Goal: Transaction & Acquisition: Purchase product/service

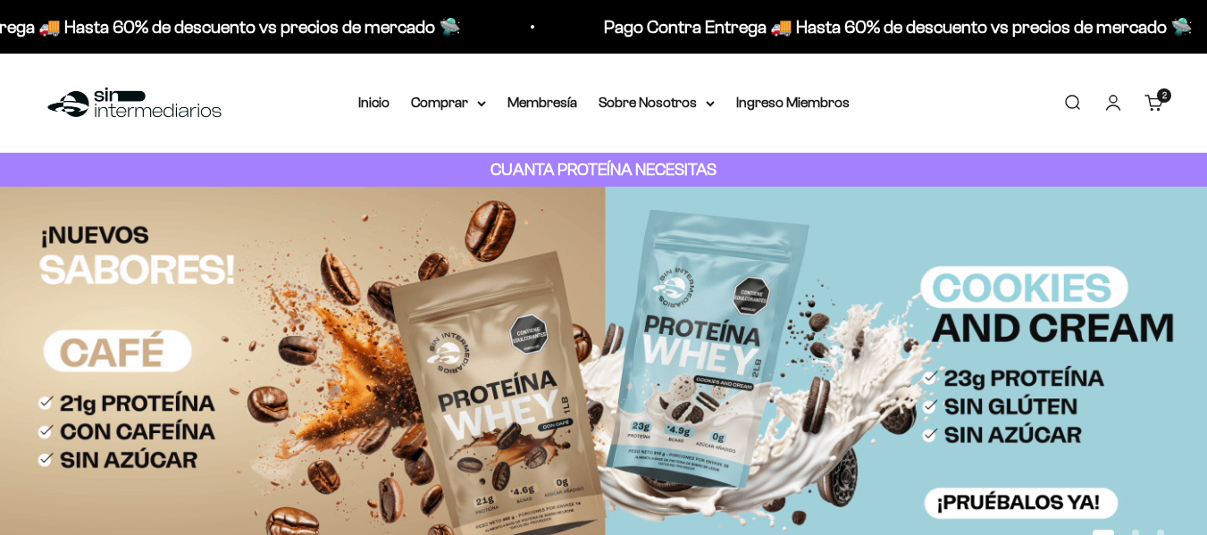
click at [1159, 96] on cart-count "2 artículos 2" at bounding box center [1164, 95] width 14 height 14
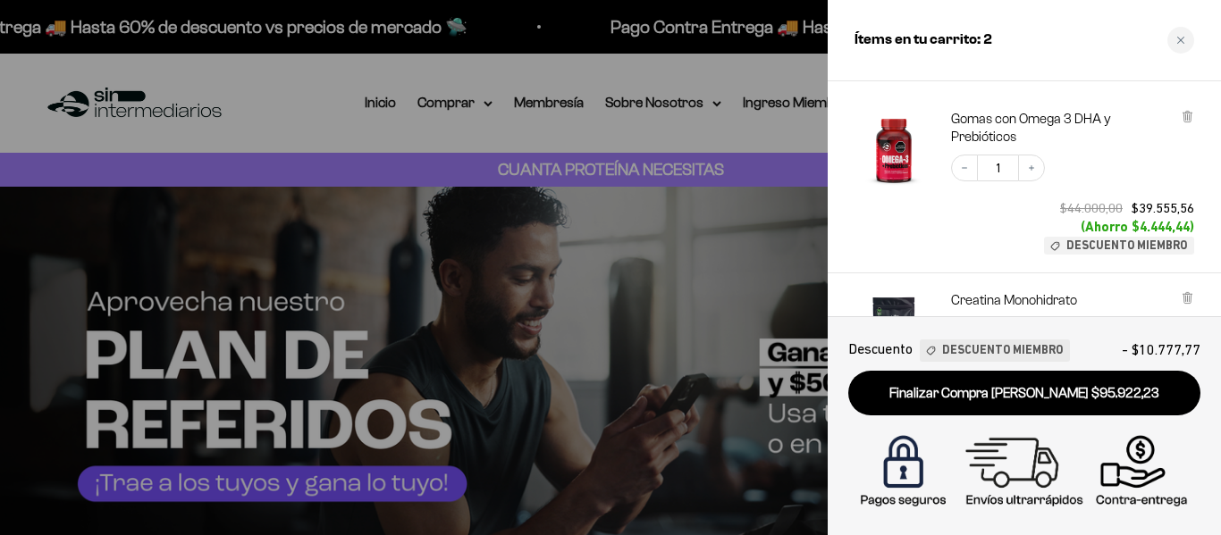
scroll to position [179, 0]
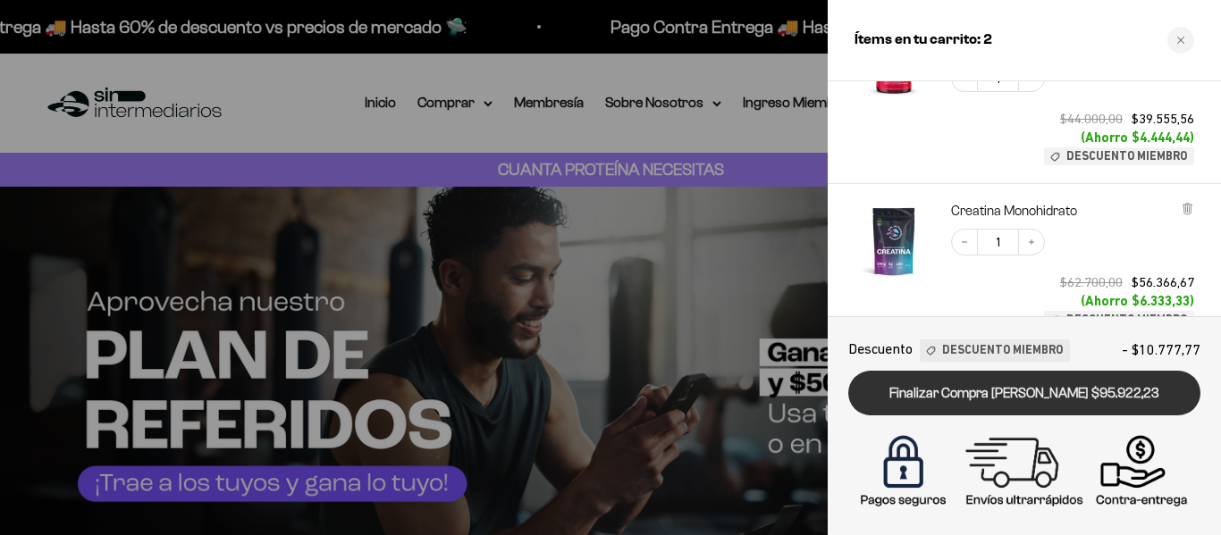
click at [1109, 396] on link "Finalizar Compra [PERSON_NAME] $95.922,23" at bounding box center [1024, 394] width 352 height 46
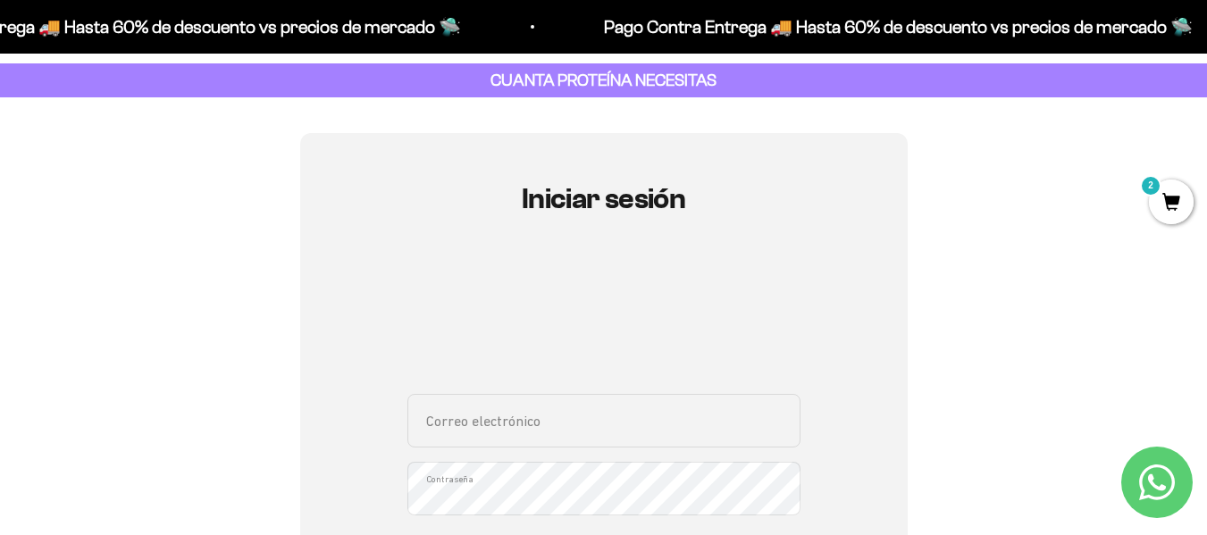
scroll to position [179, 0]
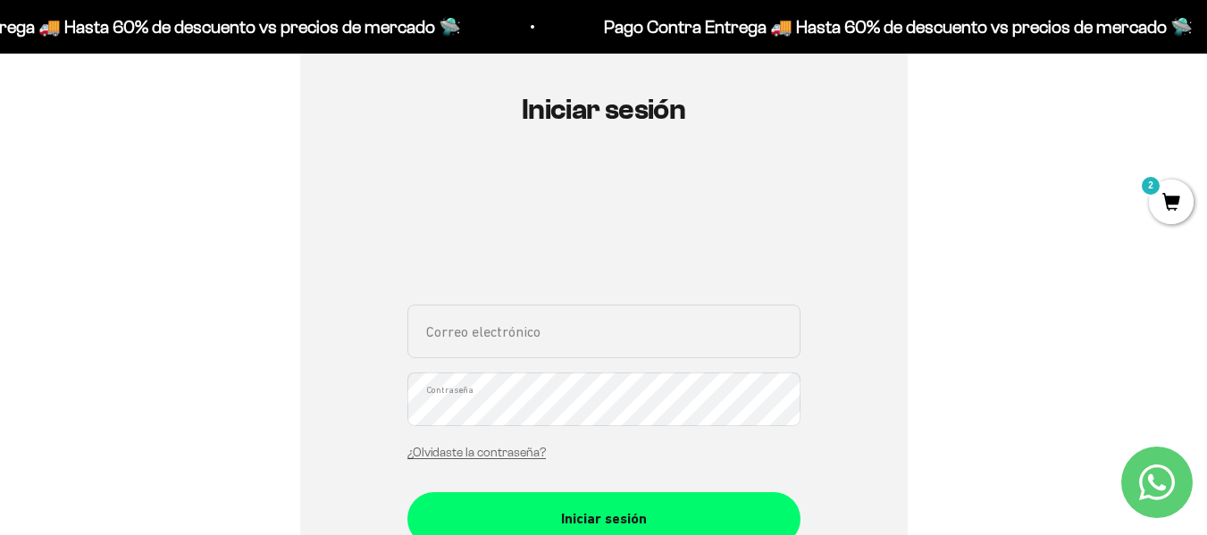
click at [515, 349] on input "Correo electrónico" at bounding box center [604, 332] width 393 height 54
type input "mabole@hotmail.com"
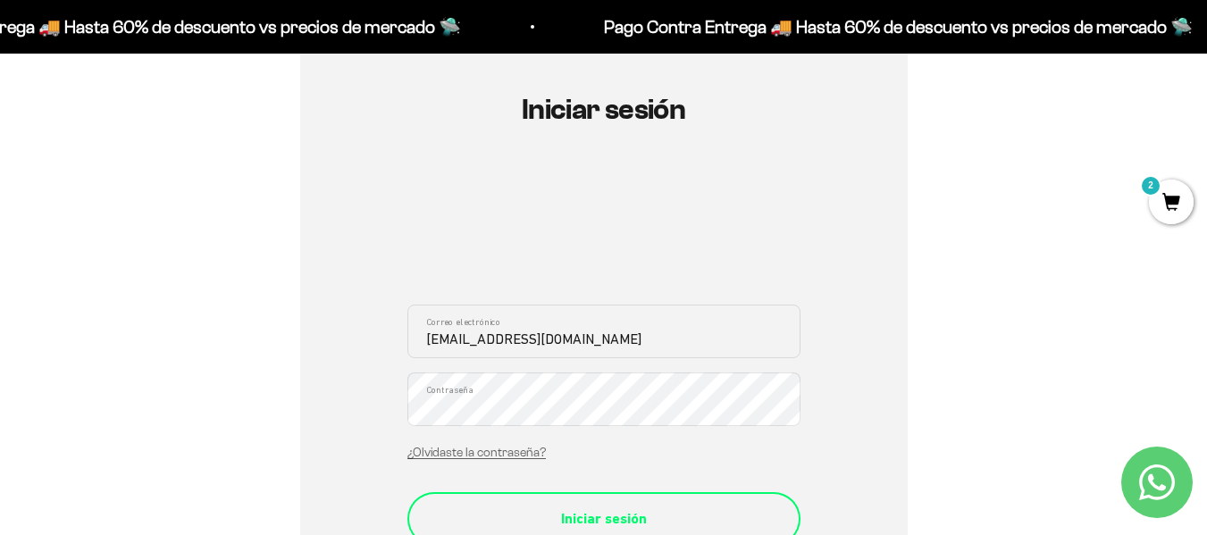
click at [657, 514] on div "Iniciar sesión" at bounding box center [604, 519] width 322 height 23
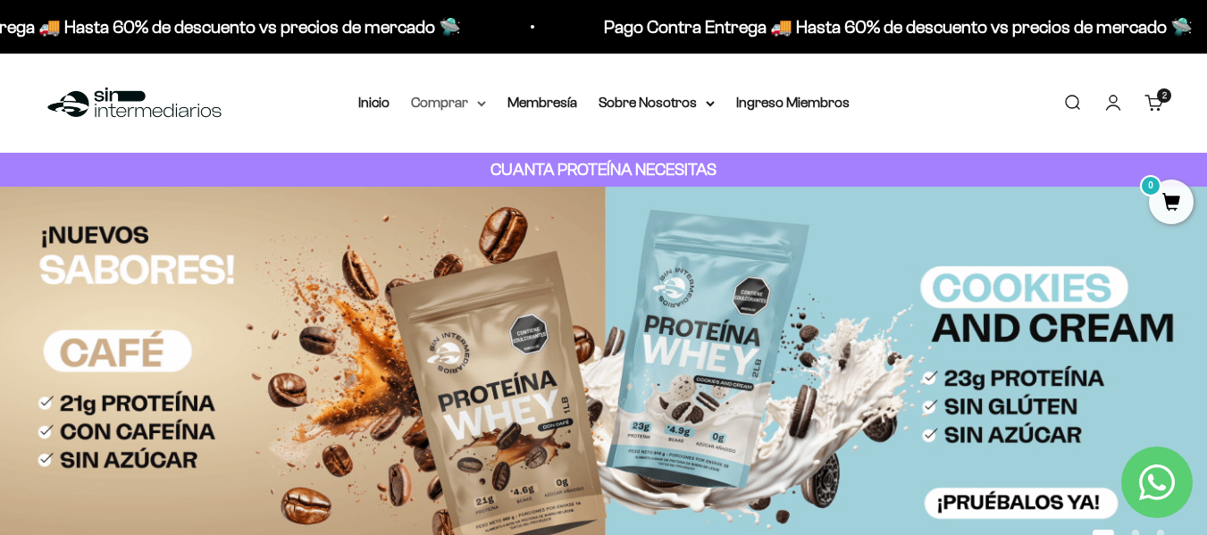
click at [428, 103] on summary "Comprar" at bounding box center [448, 102] width 75 height 23
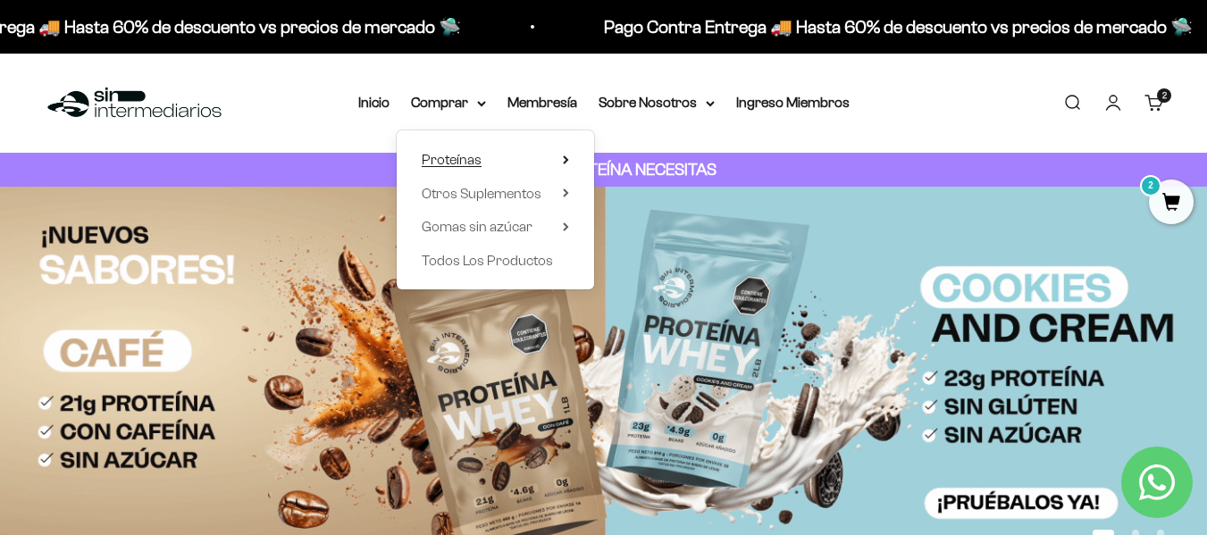
click at [449, 156] on span "Proteínas" at bounding box center [452, 159] width 60 height 15
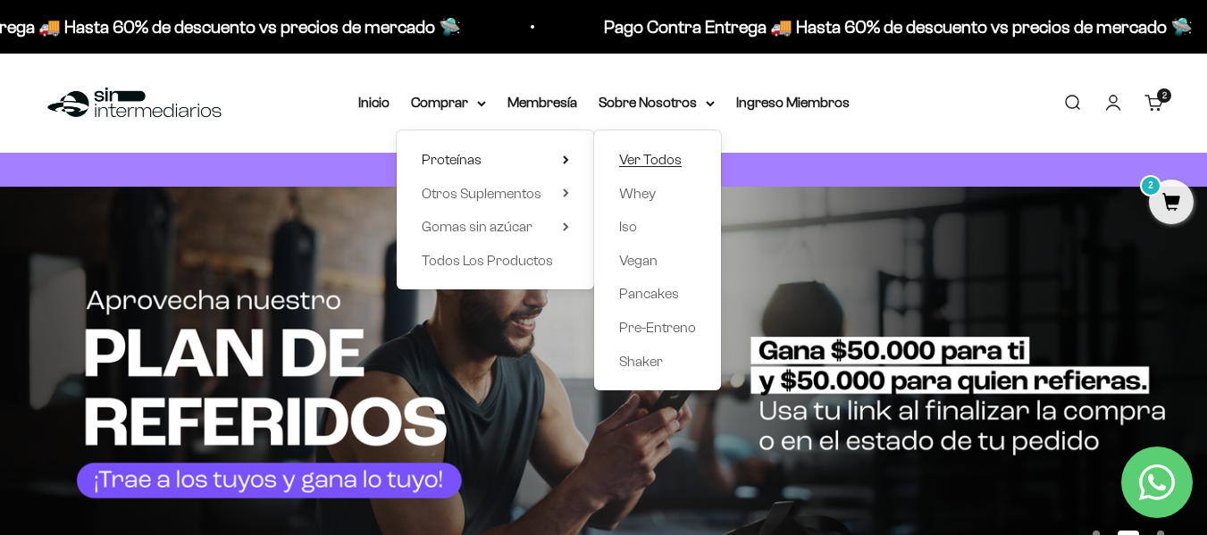
click at [670, 156] on span "Ver Todos" at bounding box center [650, 159] width 63 height 15
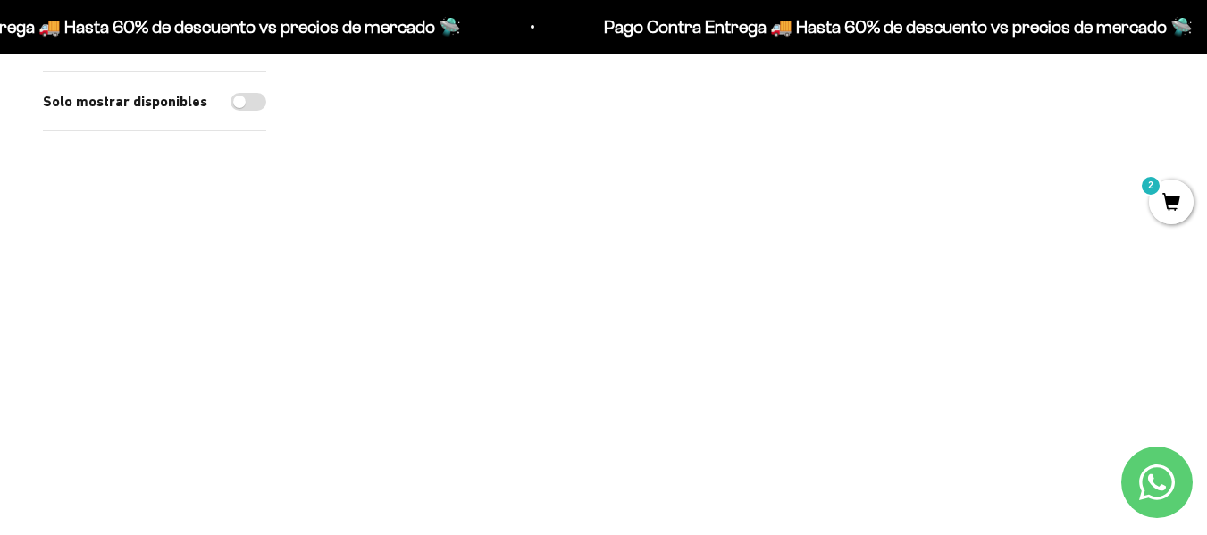
scroll to position [1072, 0]
click at [456, 217] on img at bounding box center [444, 194] width 271 height 271
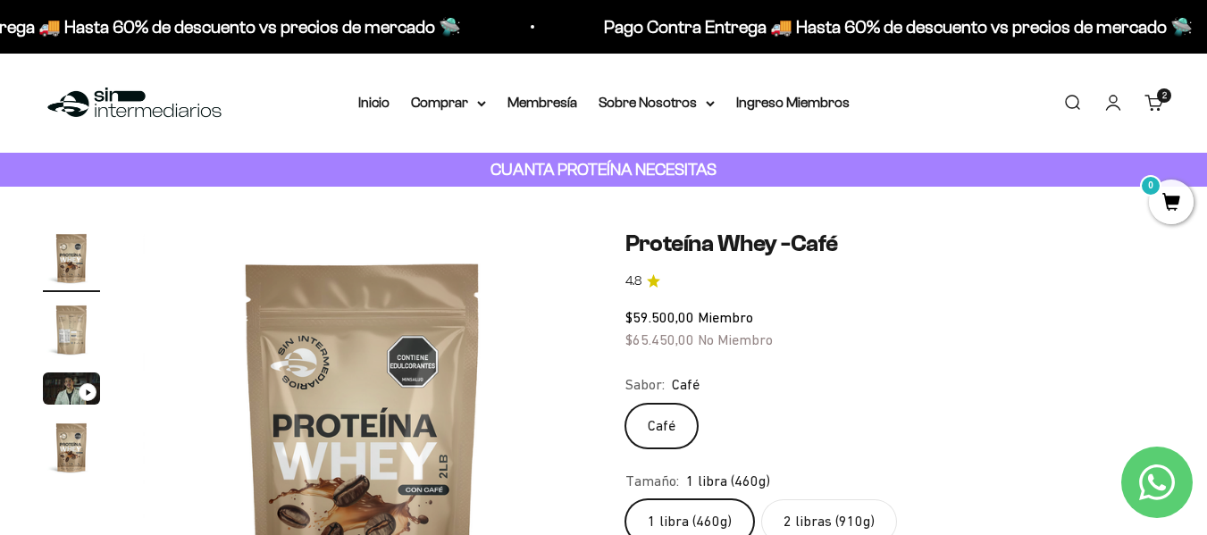
click at [71, 324] on img "Ir al artículo 2" at bounding box center [71, 329] width 57 height 57
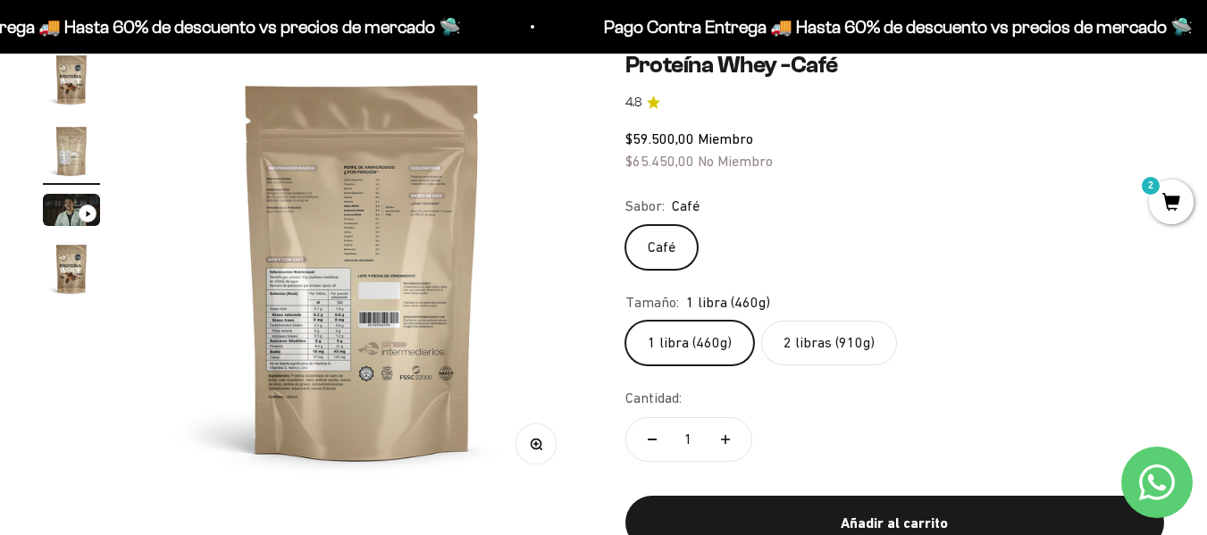
click at [69, 274] on img "Ir al artículo 4" at bounding box center [71, 268] width 57 height 57
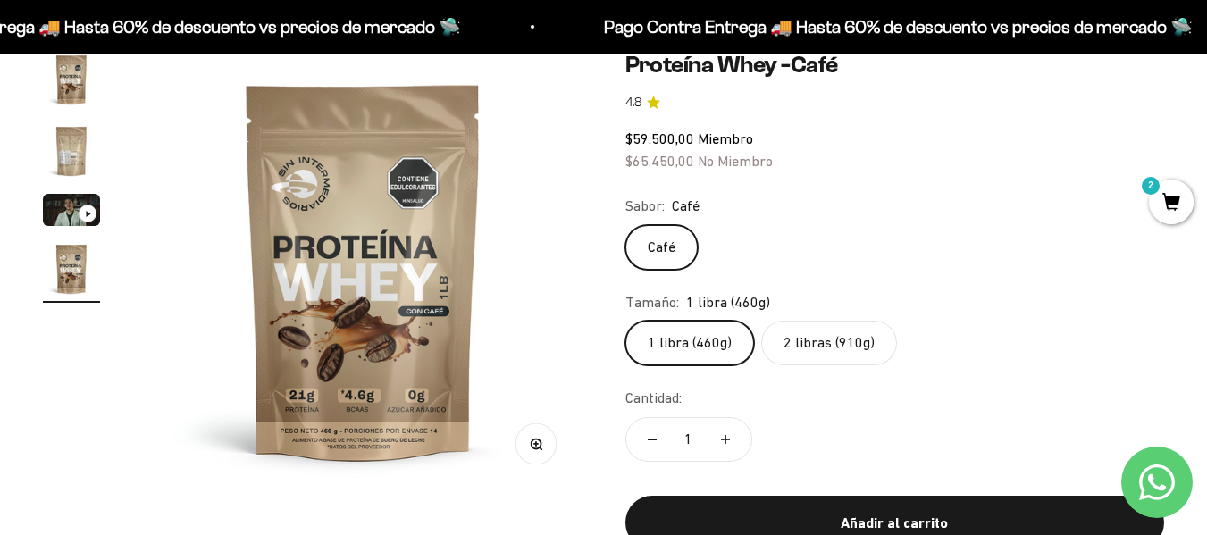
click at [69, 144] on img "Ir al artículo 2" at bounding box center [71, 150] width 57 height 57
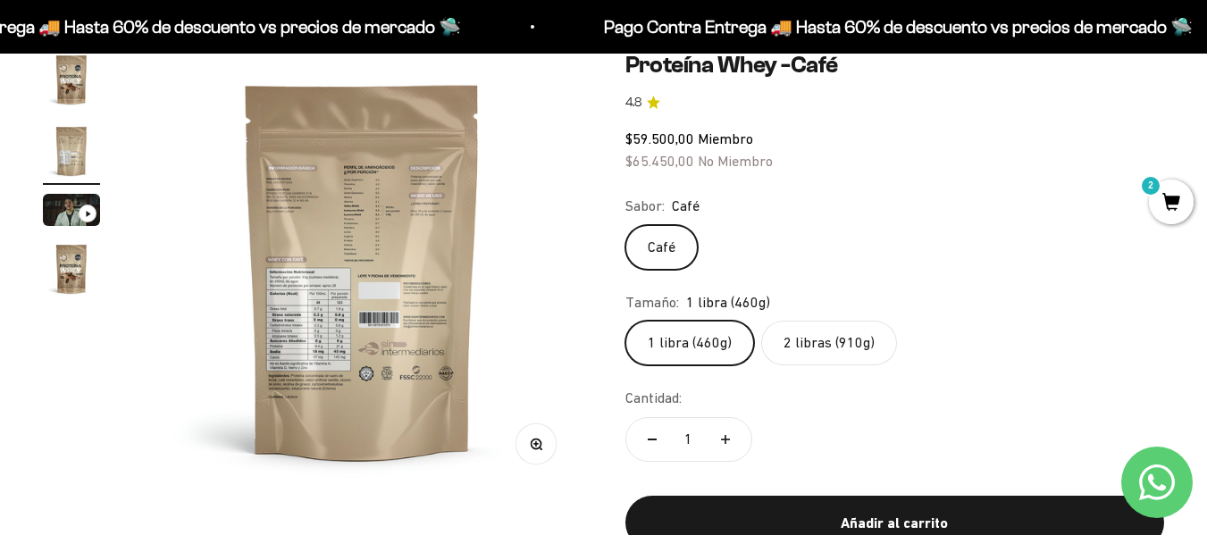
click at [317, 265] on img at bounding box center [363, 271] width 440 height 440
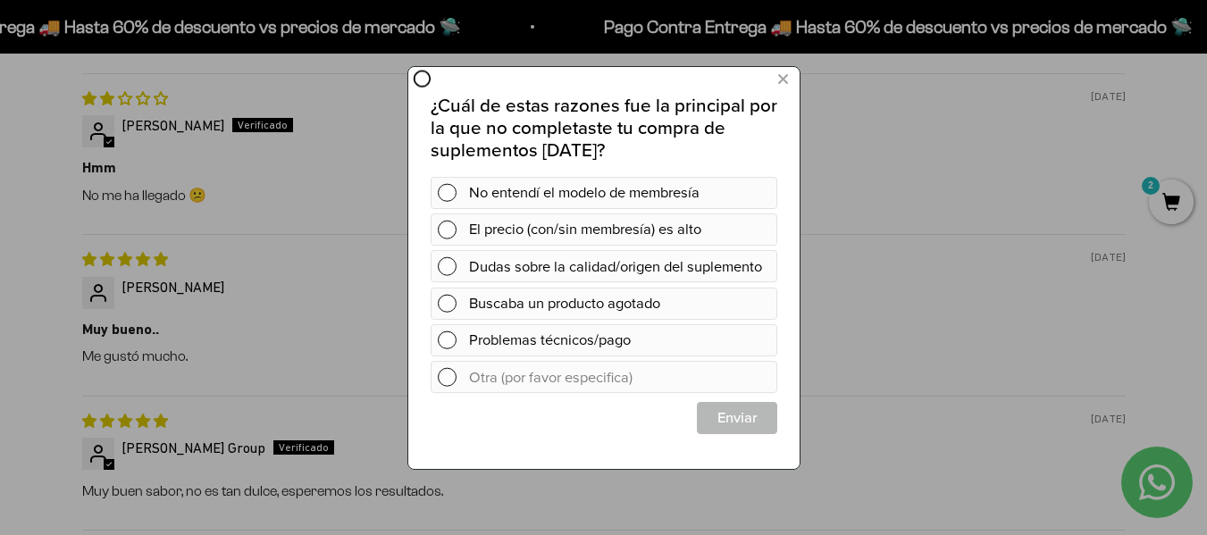
scroll to position [0, 0]
click at [784, 74] on icon at bounding box center [783, 79] width 10 height 24
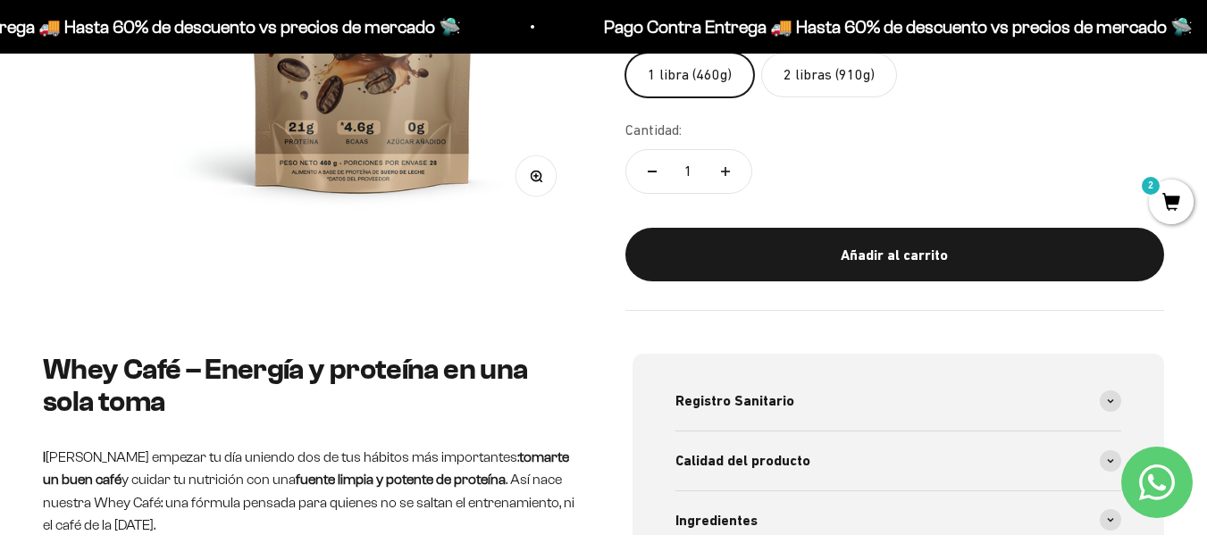
scroll to position [179, 0]
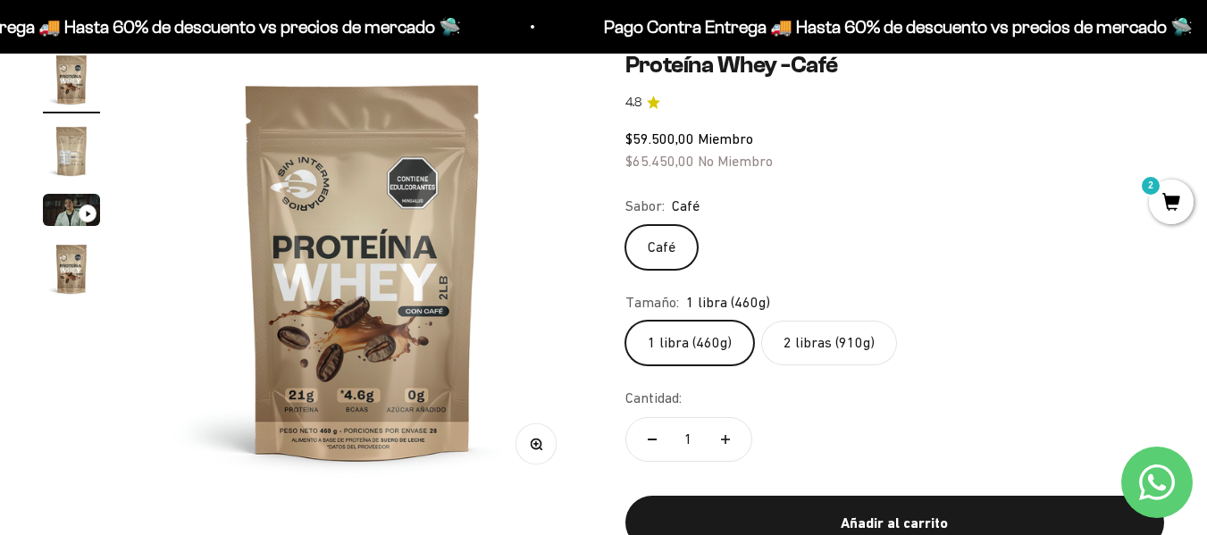
click at [854, 343] on label "2 libras (910g)" at bounding box center [829, 343] width 136 height 45
click at [626, 321] on input "2 libras (910g)" at bounding box center [625, 320] width 1 height 1
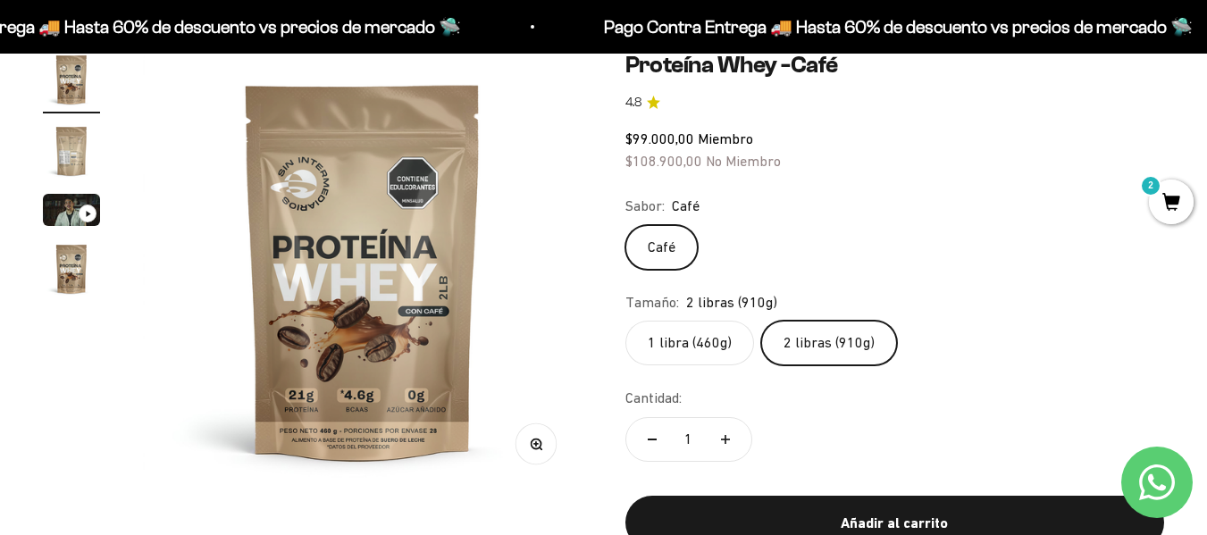
click at [705, 338] on label "1 libra (460g)" at bounding box center [690, 343] width 129 height 45
click at [626, 321] on input "1 libra (460g)" at bounding box center [625, 320] width 1 height 1
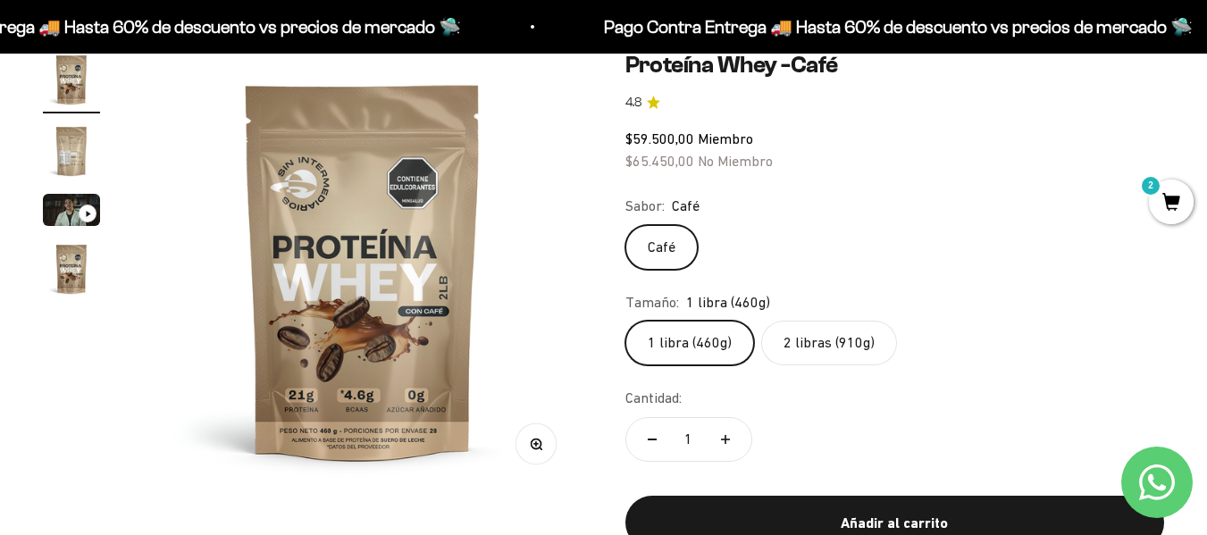
click at [826, 338] on label "2 libras (910g)" at bounding box center [829, 343] width 136 height 45
click at [626, 321] on input "2 libras (910g)" at bounding box center [625, 320] width 1 height 1
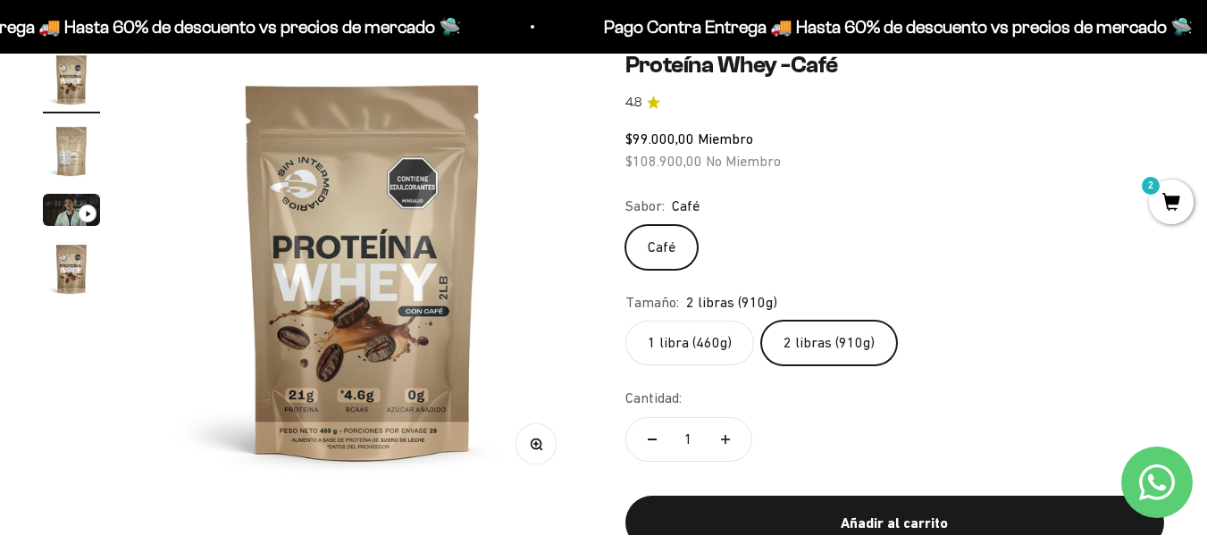
click at [707, 333] on label "1 libra (460g)" at bounding box center [690, 343] width 129 height 45
click at [626, 321] on input "1 libra (460g)" at bounding box center [625, 320] width 1 height 1
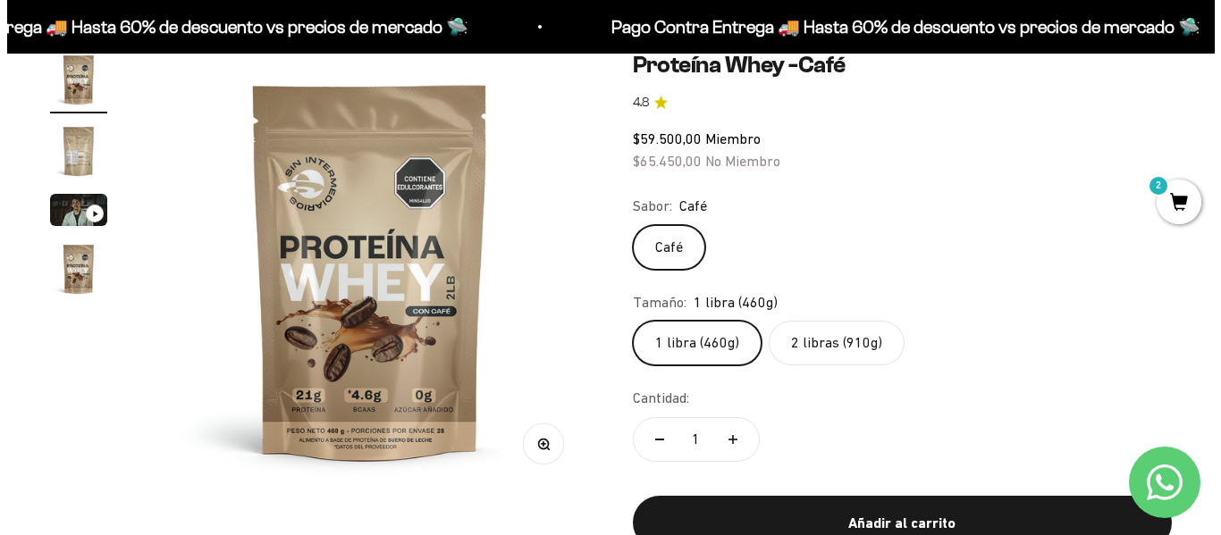
scroll to position [357, 0]
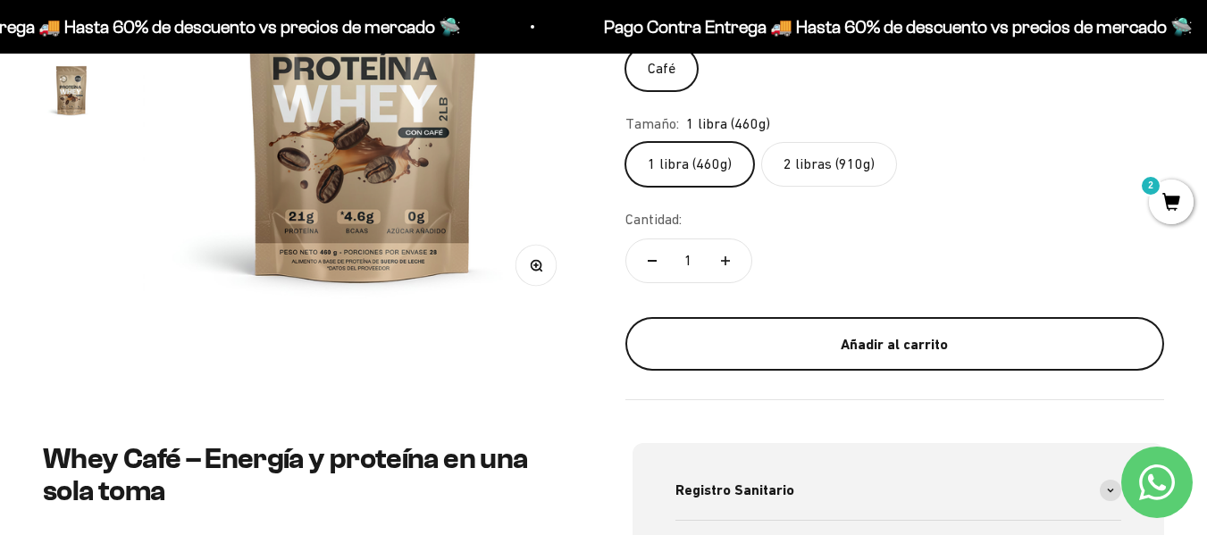
click at [859, 345] on div "Añadir al carrito" at bounding box center [895, 344] width 468 height 23
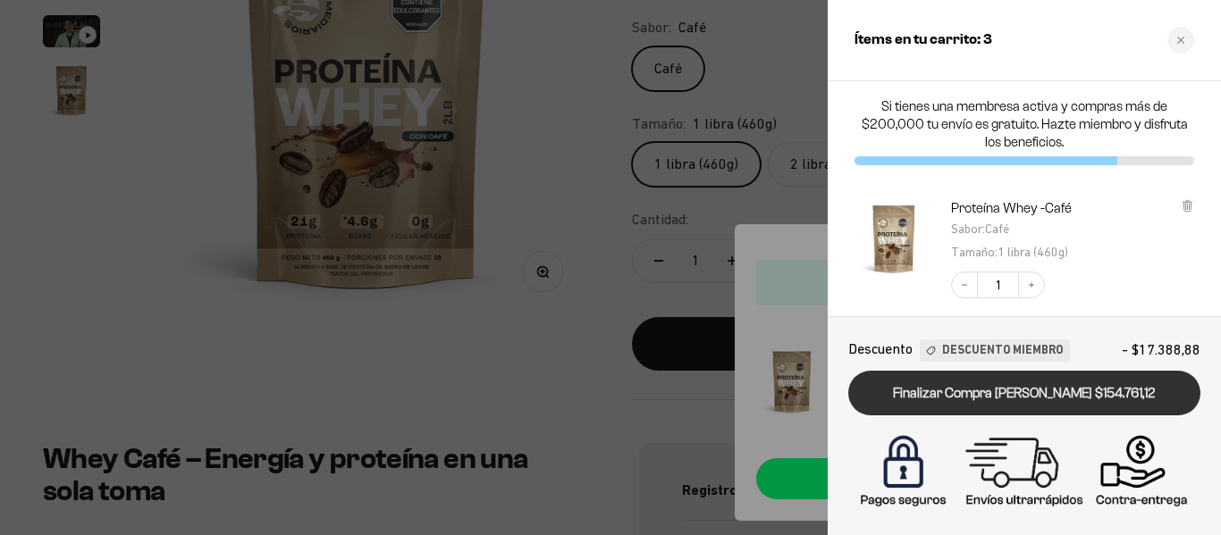
click at [1021, 395] on link "Finalizar Compra Segura $154.761,12" at bounding box center [1024, 394] width 352 height 46
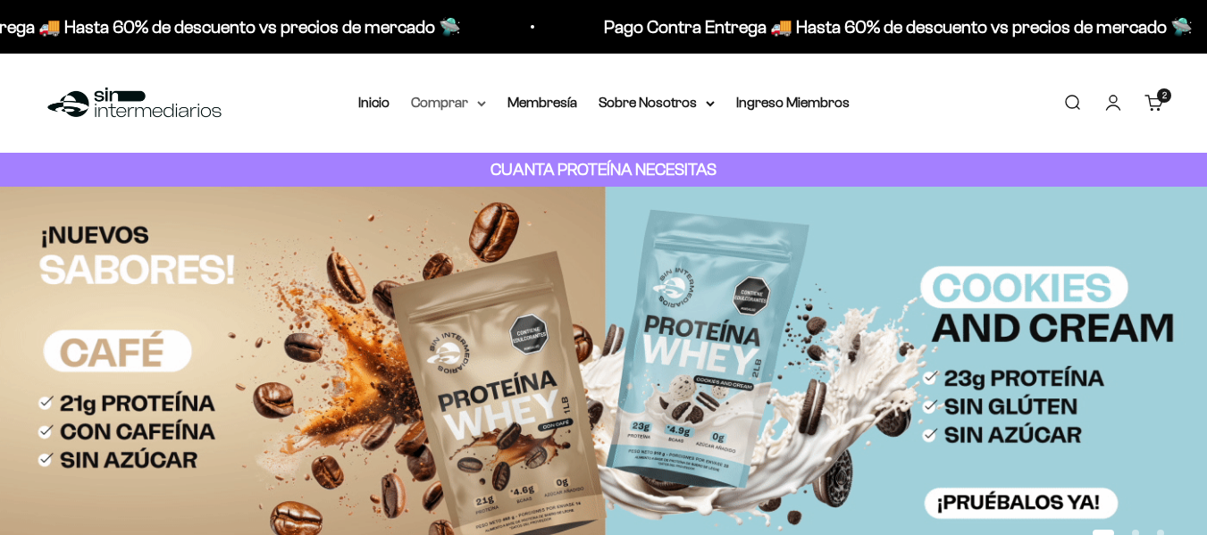
click at [461, 102] on summary "Comprar" at bounding box center [448, 102] width 75 height 23
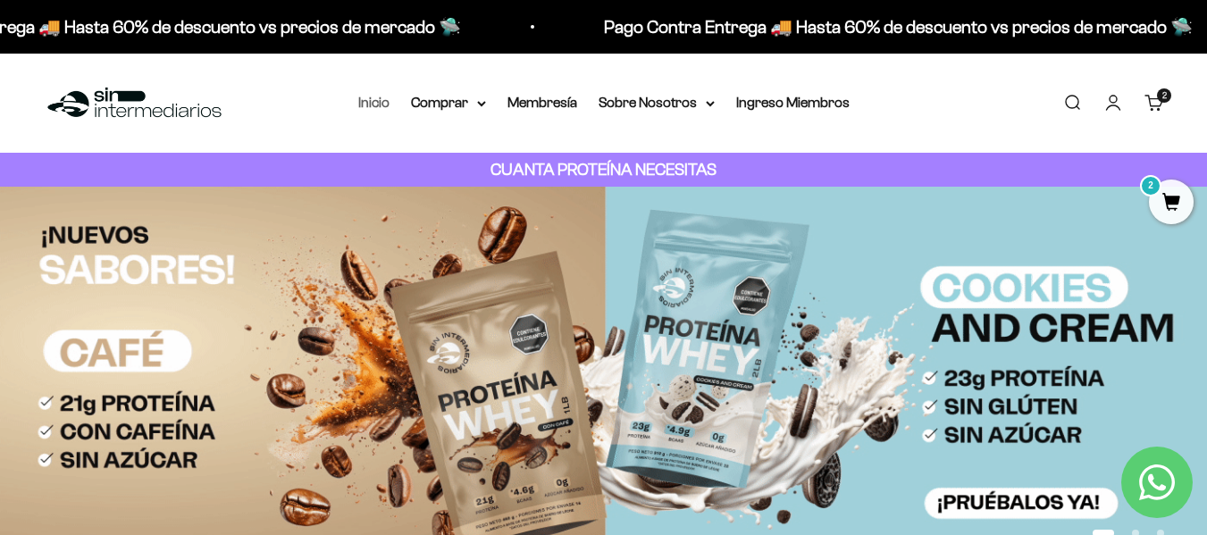
click at [375, 100] on link "Inicio" at bounding box center [373, 102] width 31 height 15
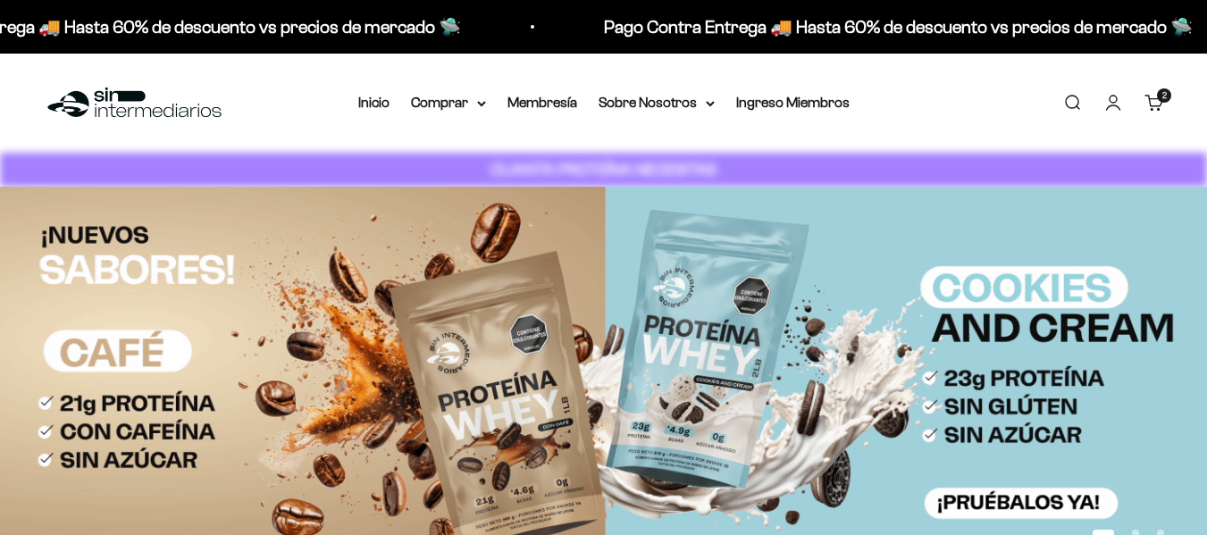
click at [458, 102] on summary "Comprar" at bounding box center [448, 102] width 75 height 23
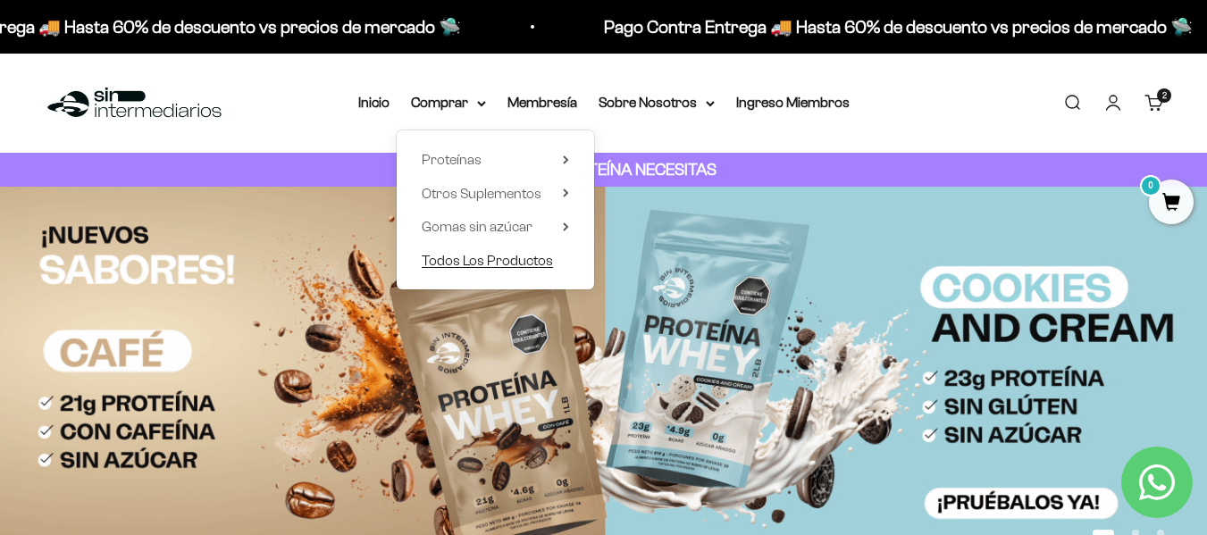
click at [513, 261] on span "Todos Los Productos" at bounding box center [487, 260] width 131 height 15
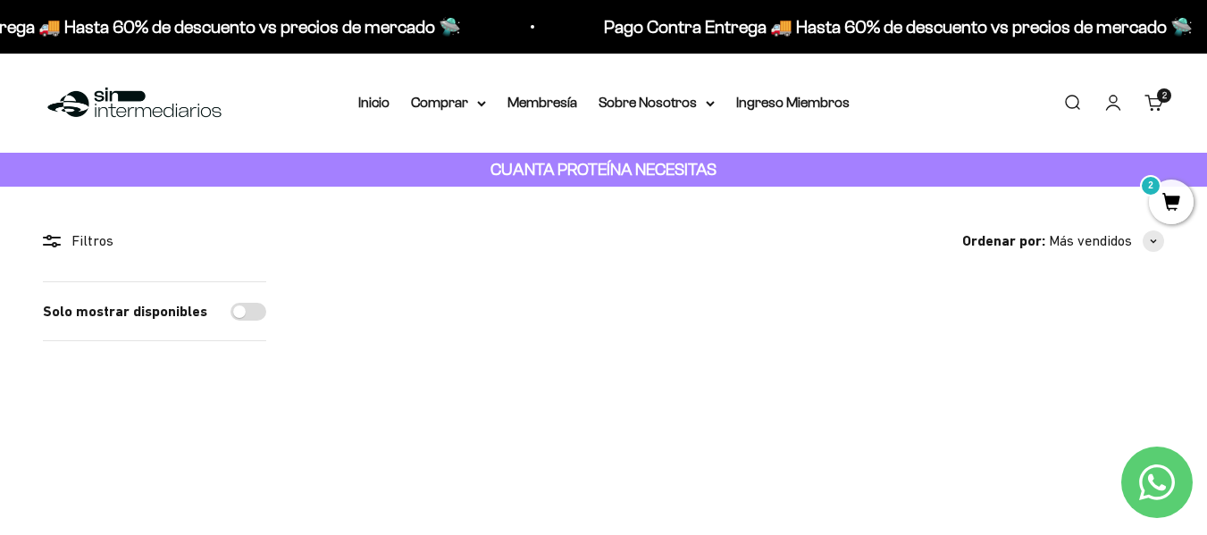
click at [245, 307] on input "Solo mostrar disponibles" at bounding box center [249, 312] width 36 height 18
checkbox input "true"
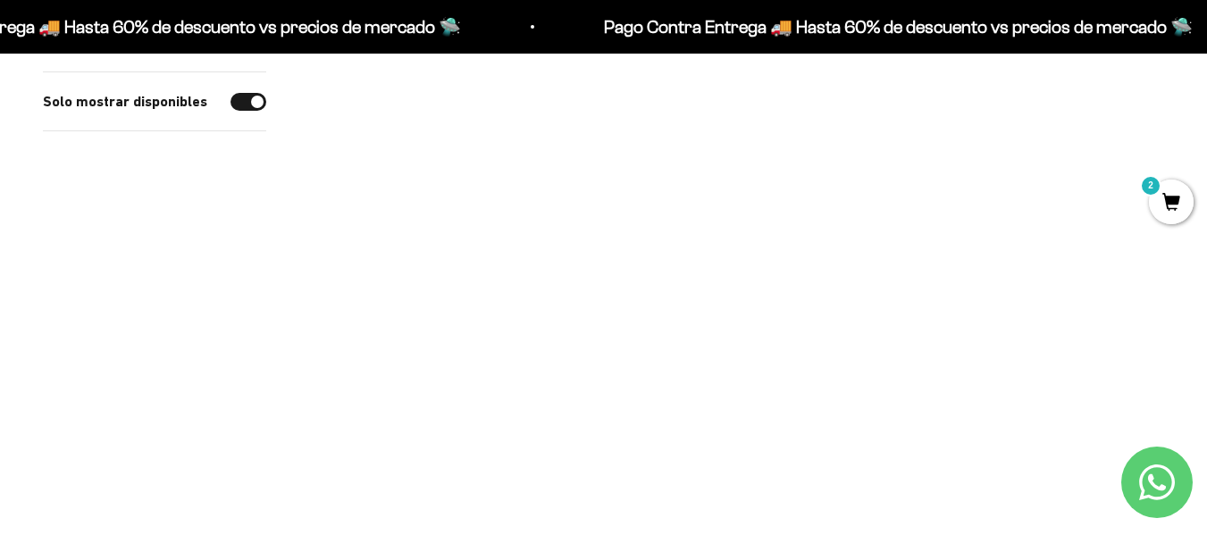
scroll to position [894, 0]
click at [447, 317] on img at bounding box center [444, 327] width 271 height 271
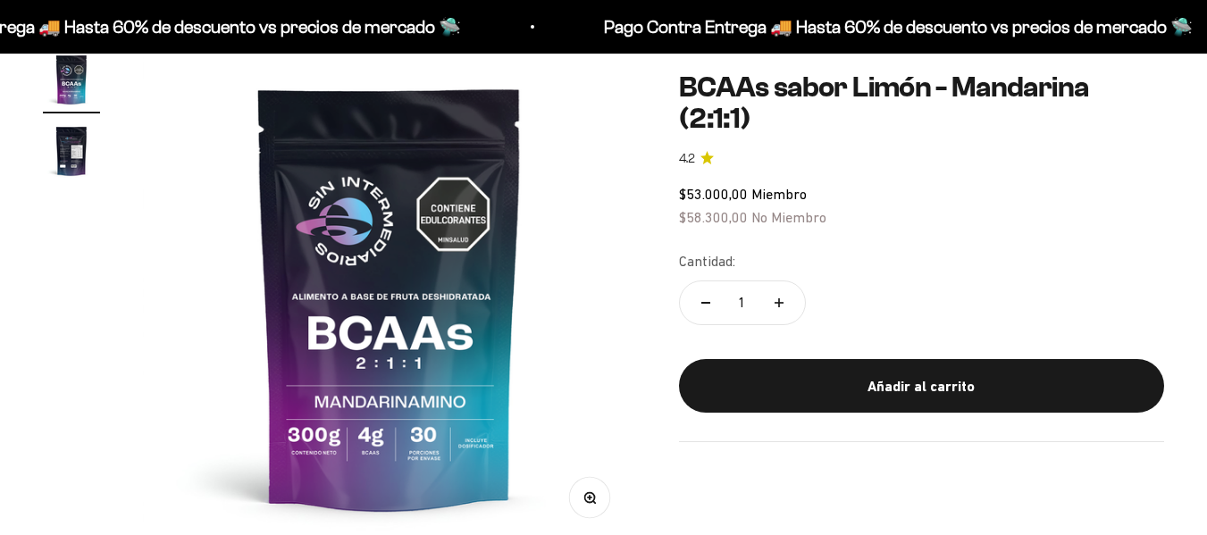
click at [56, 159] on img "Ir al artículo 2" at bounding box center [71, 150] width 57 height 57
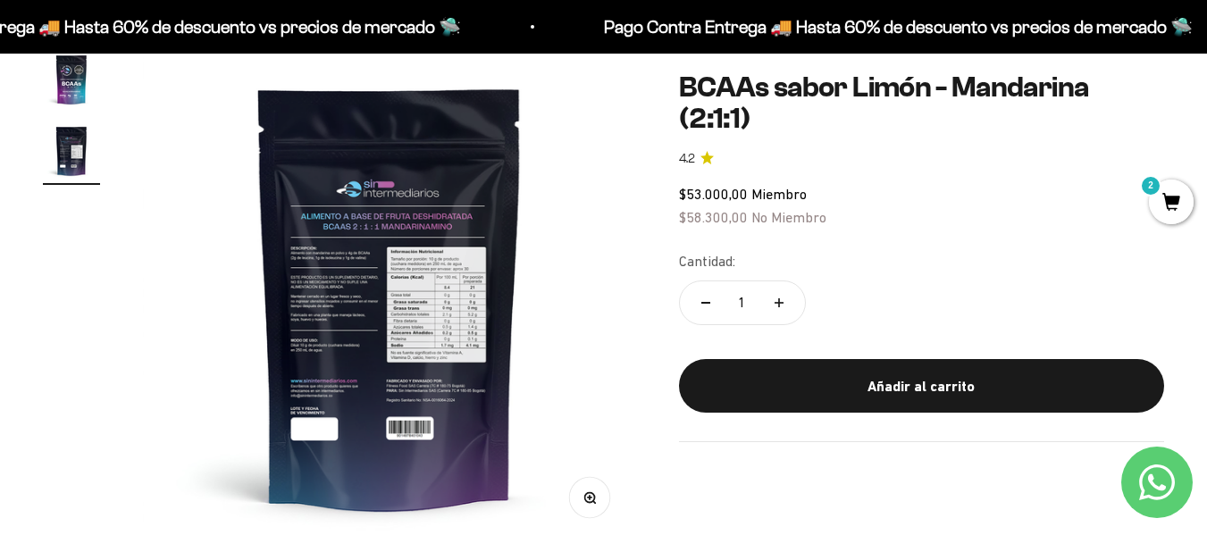
click at [370, 310] on img at bounding box center [389, 297] width 493 height 493
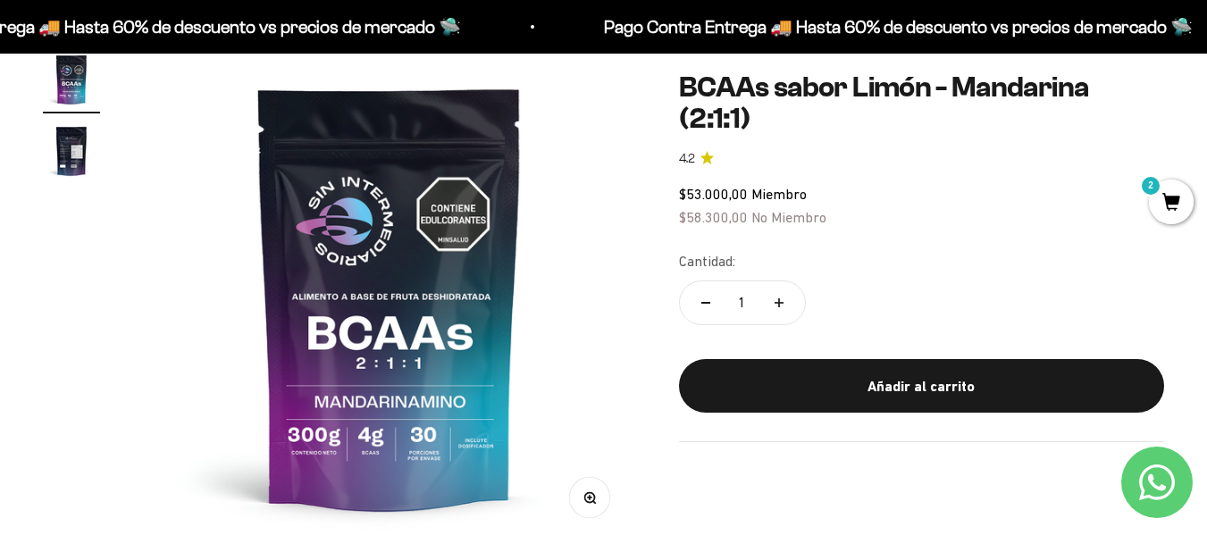
click at [512, 283] on img at bounding box center [389, 297] width 493 height 493
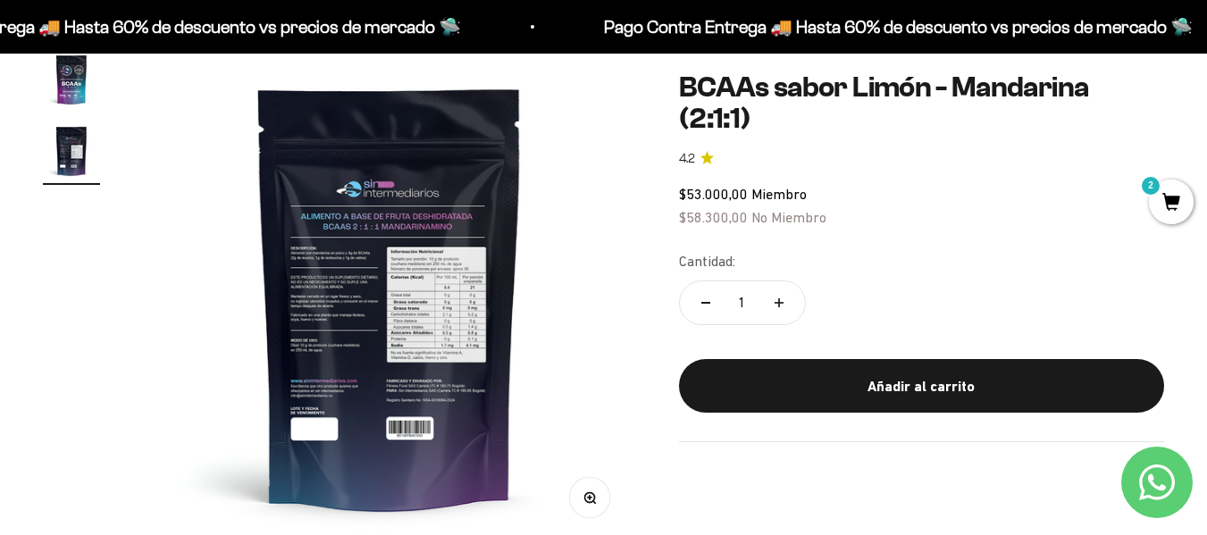
click at [588, 513] on button "Zoom" at bounding box center [589, 498] width 40 height 40
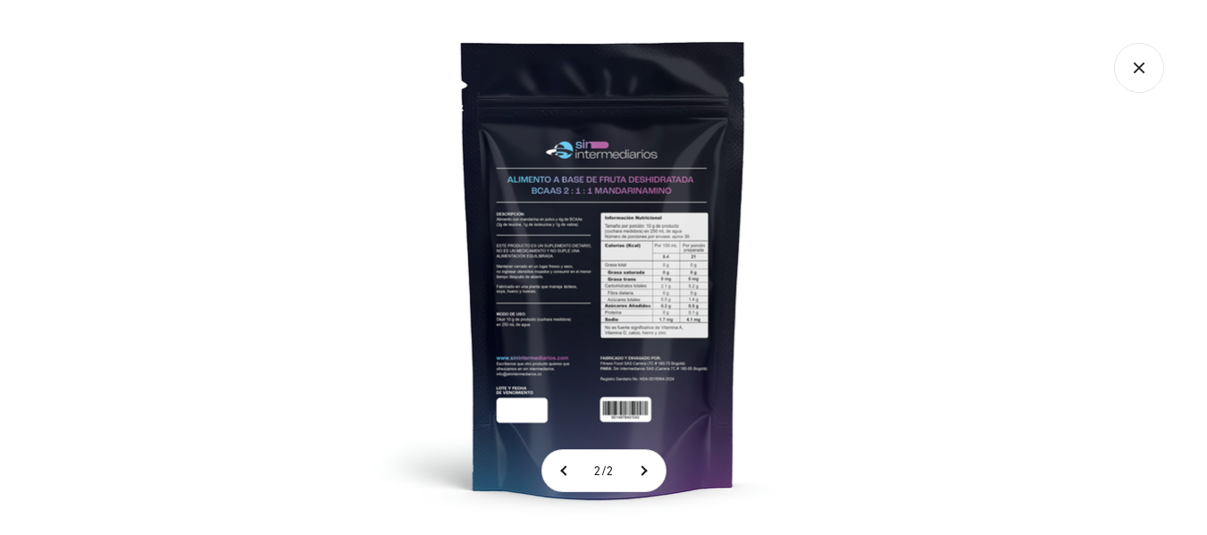
click at [540, 267] on img at bounding box center [603, 267] width 535 height 535
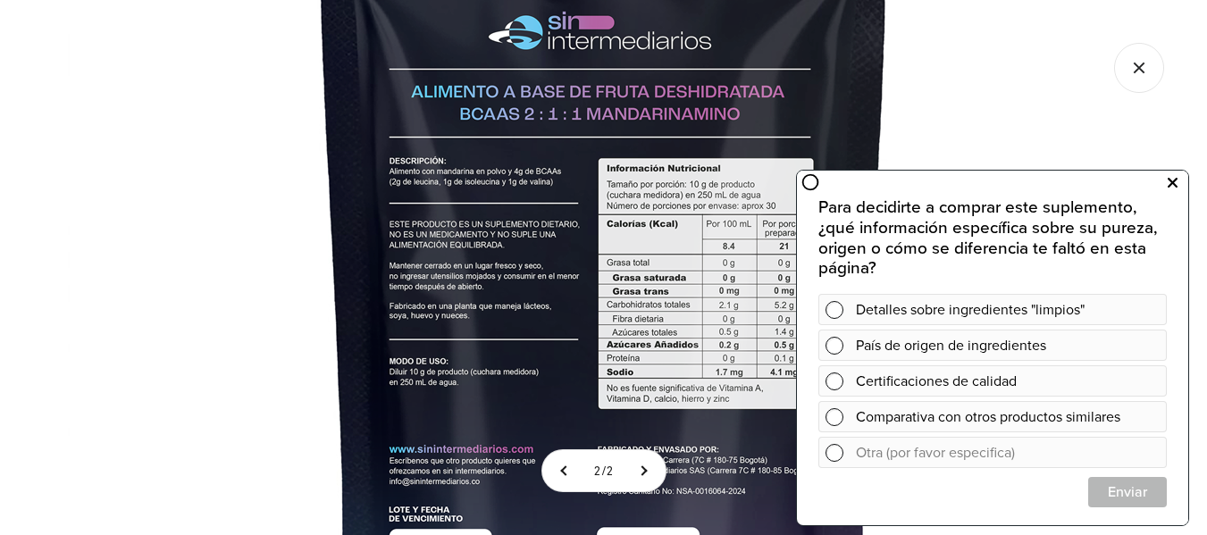
click at [1177, 180] on icon at bounding box center [1173, 183] width 10 height 23
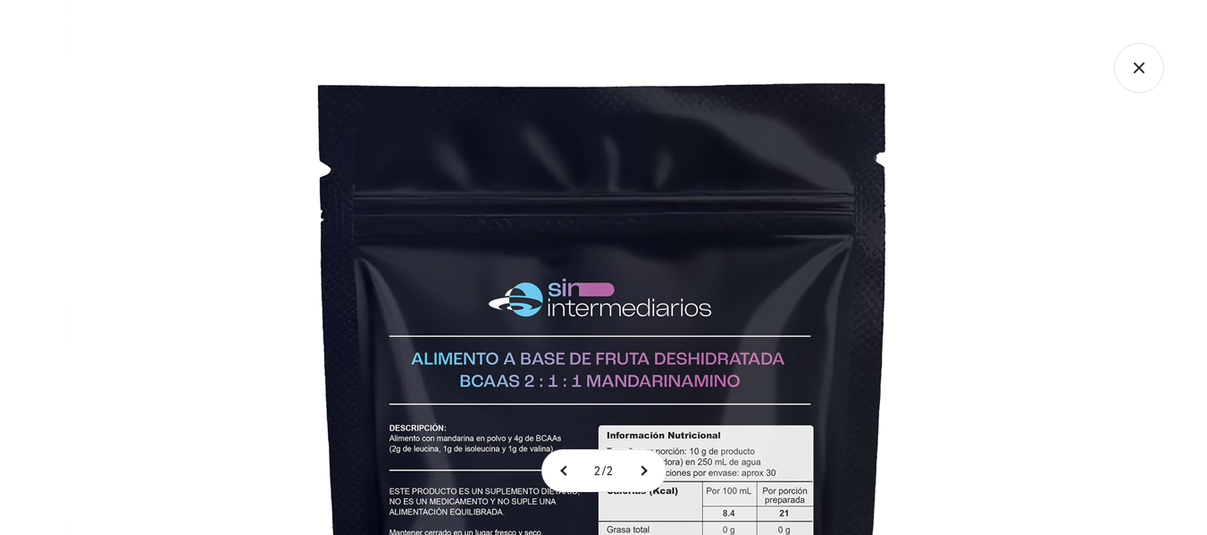
click at [1144, 68] on icon "Cerrar galería" at bounding box center [1140, 68] width 50 height 50
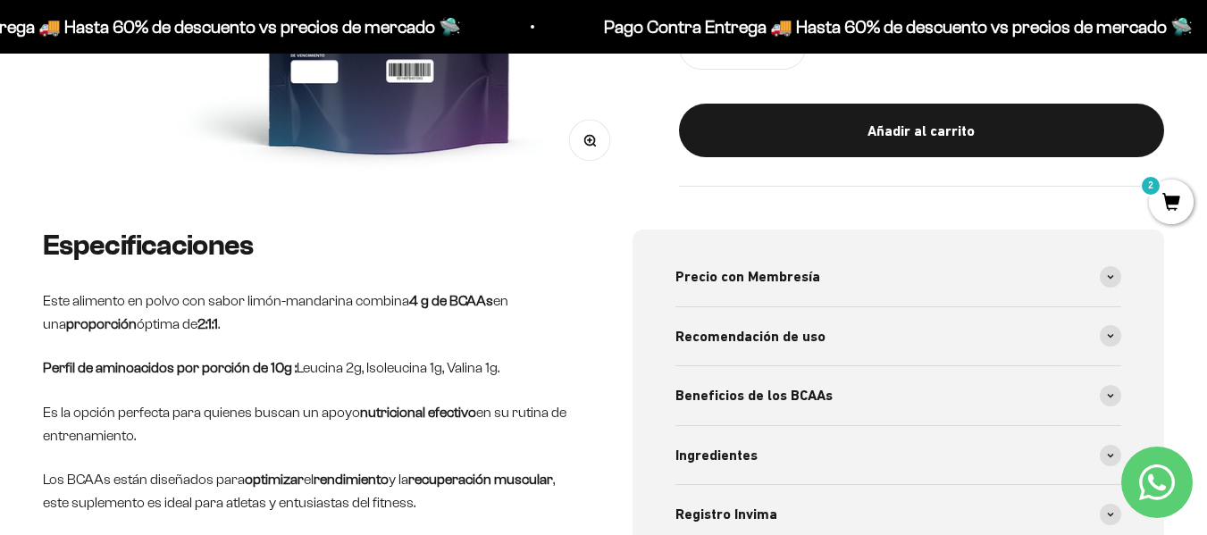
scroll to position [626, 0]
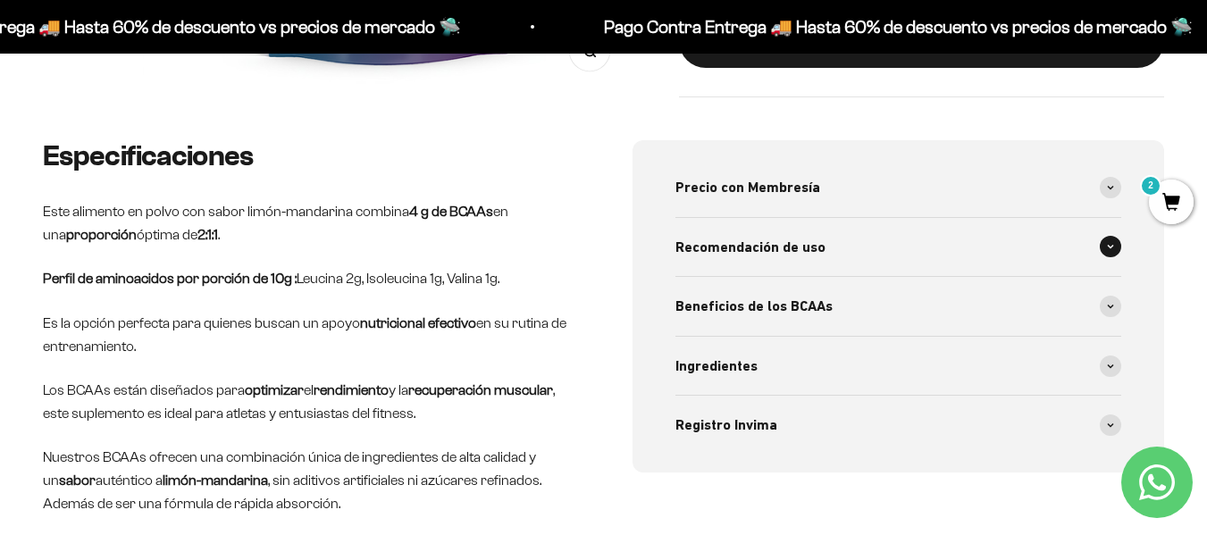
click at [904, 227] on div "Recomendación de uso" at bounding box center [899, 247] width 447 height 59
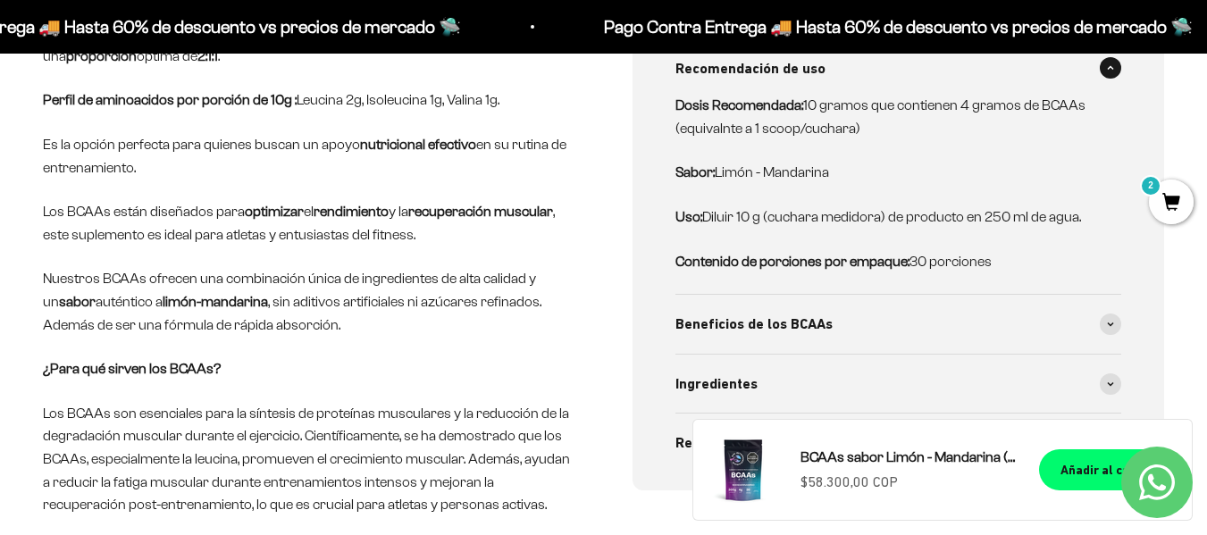
scroll to position [894, 0]
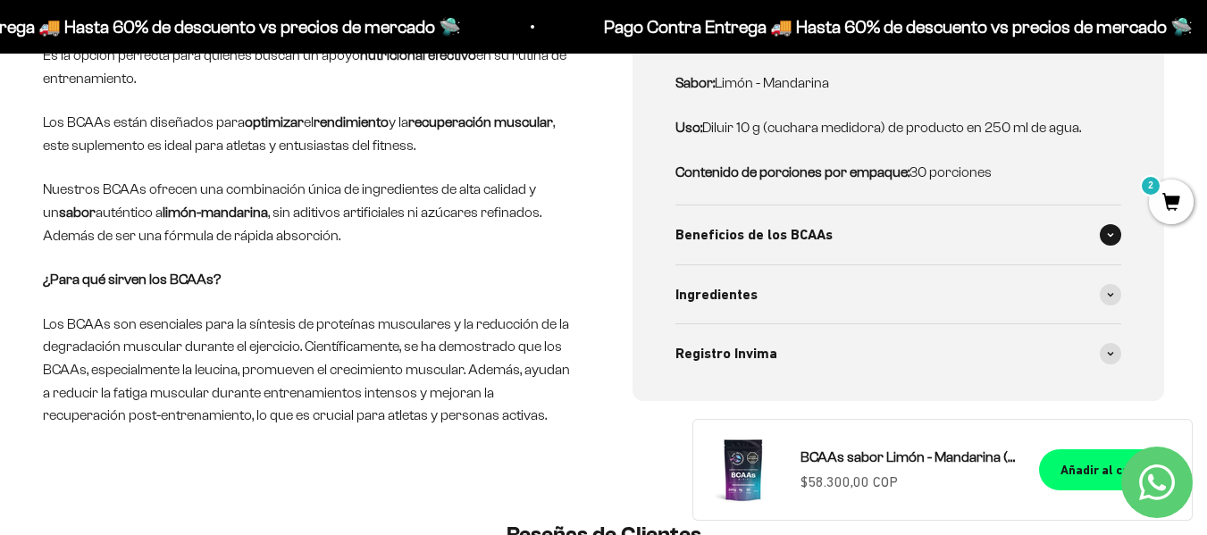
click at [1104, 231] on span at bounding box center [1110, 234] width 21 height 21
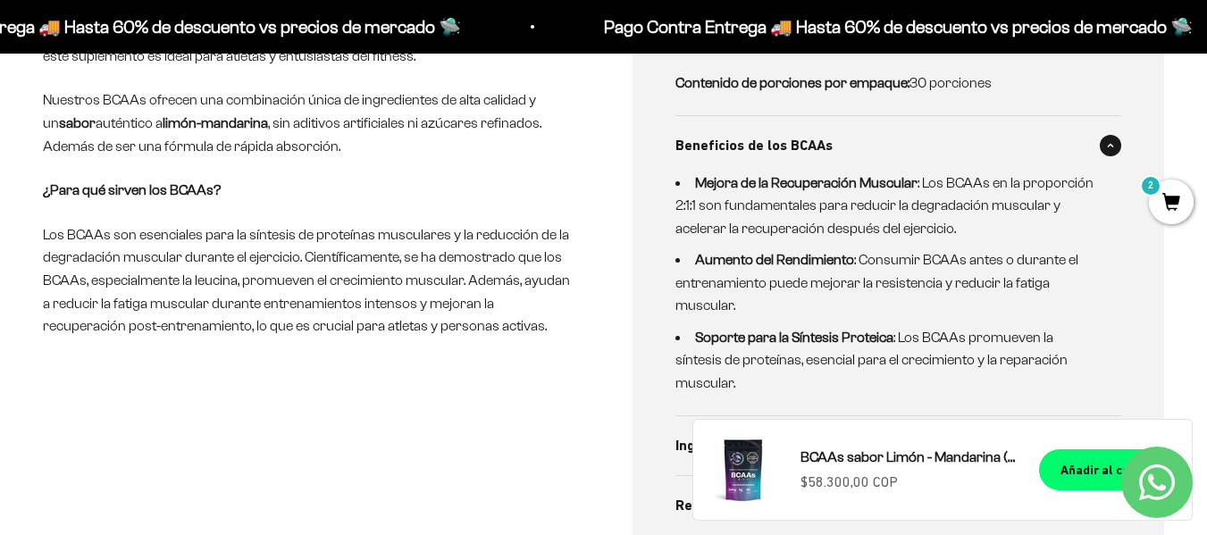
scroll to position [1162, 0]
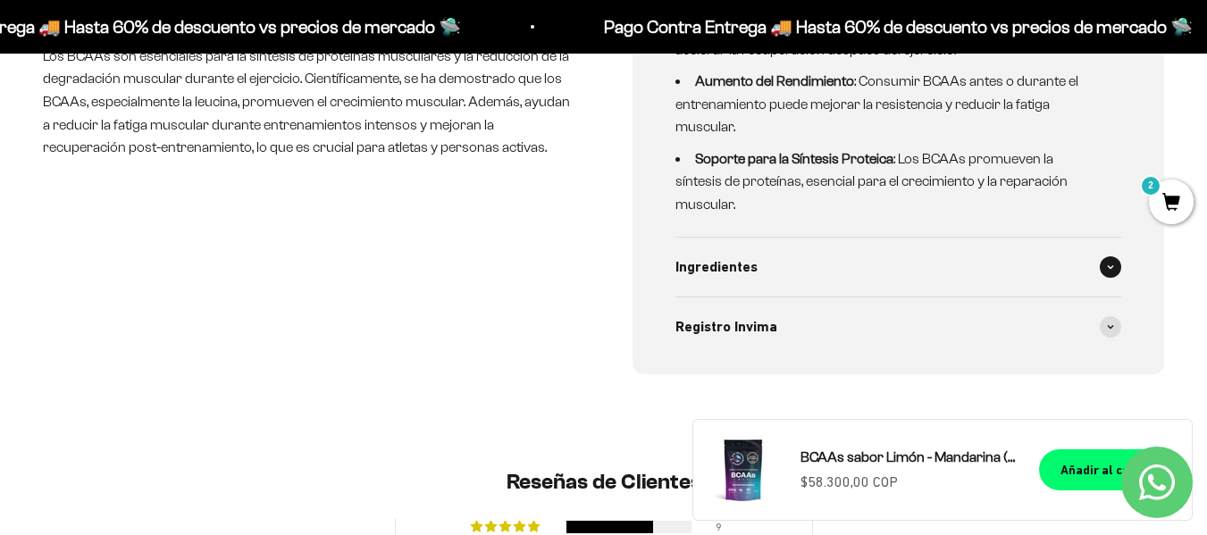
click at [1009, 238] on div "Ingredientes" at bounding box center [899, 267] width 447 height 59
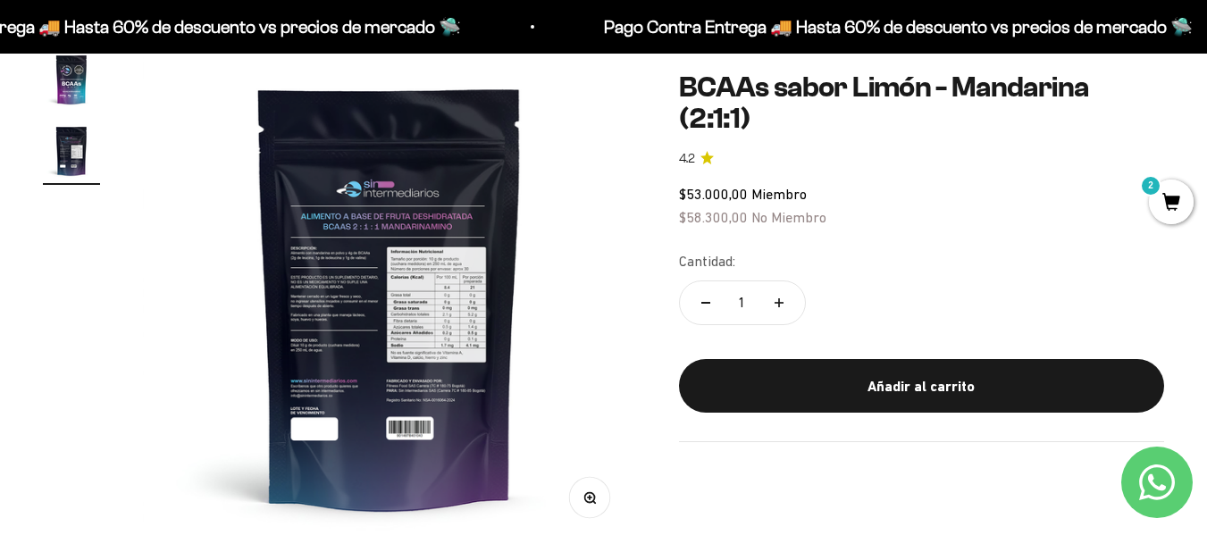
scroll to position [0, 0]
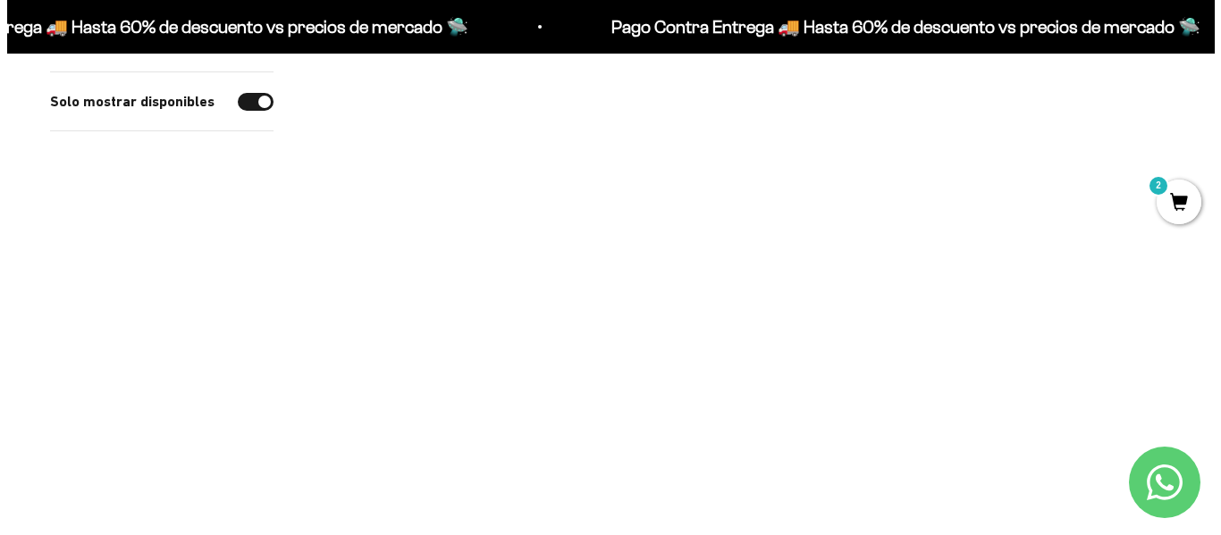
scroll to position [983, 0]
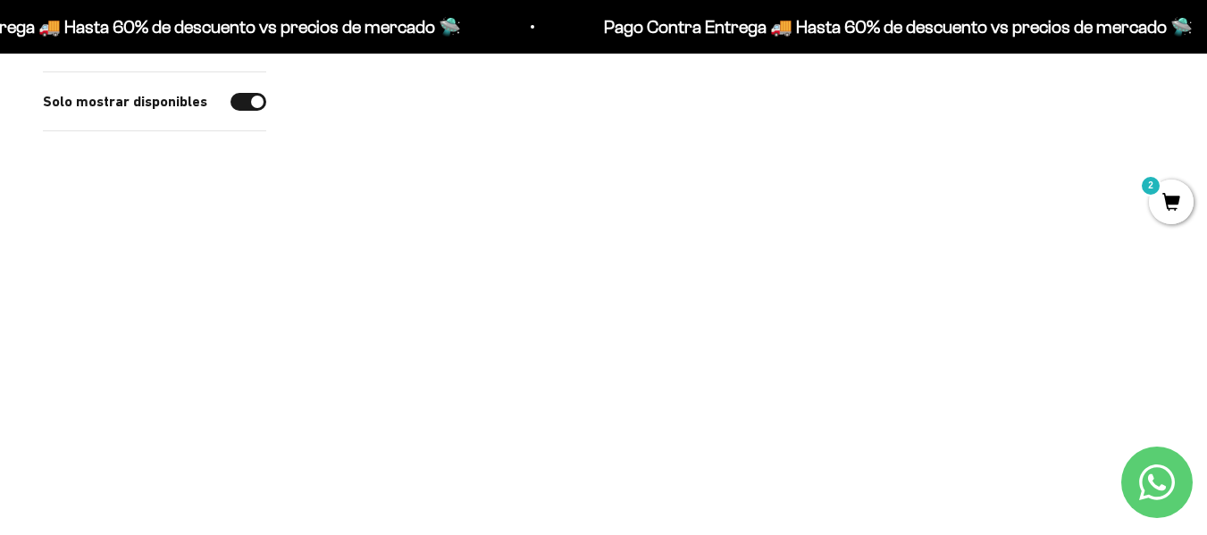
click at [560, 403] on span at bounding box center [559, 399] width 17 height 21
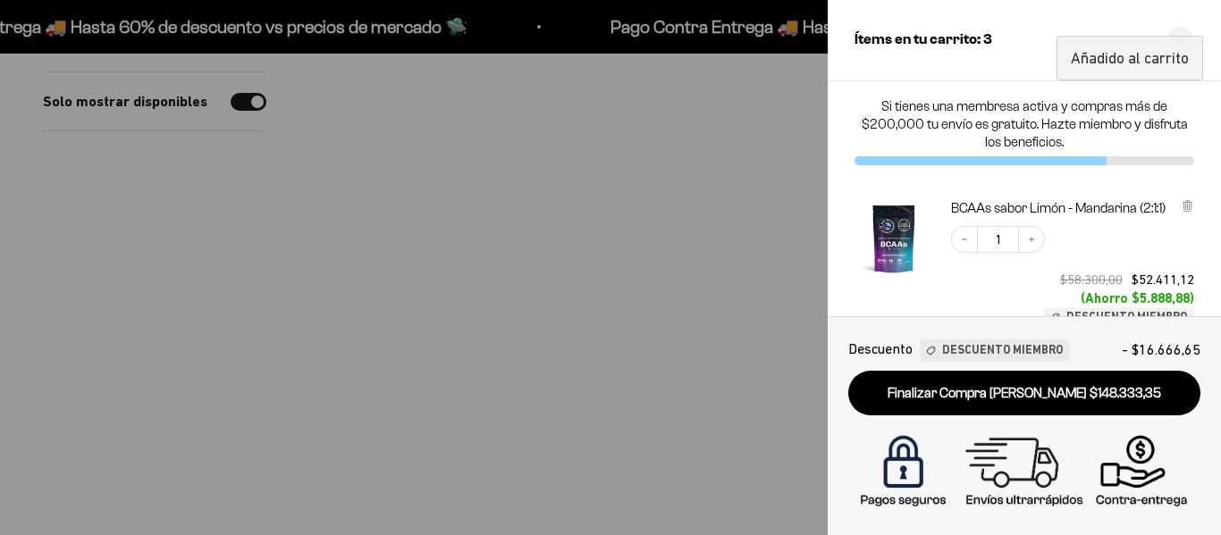
click at [1019, 395] on link "Finalizar Compra [PERSON_NAME] $148.333,35" at bounding box center [1024, 394] width 352 height 46
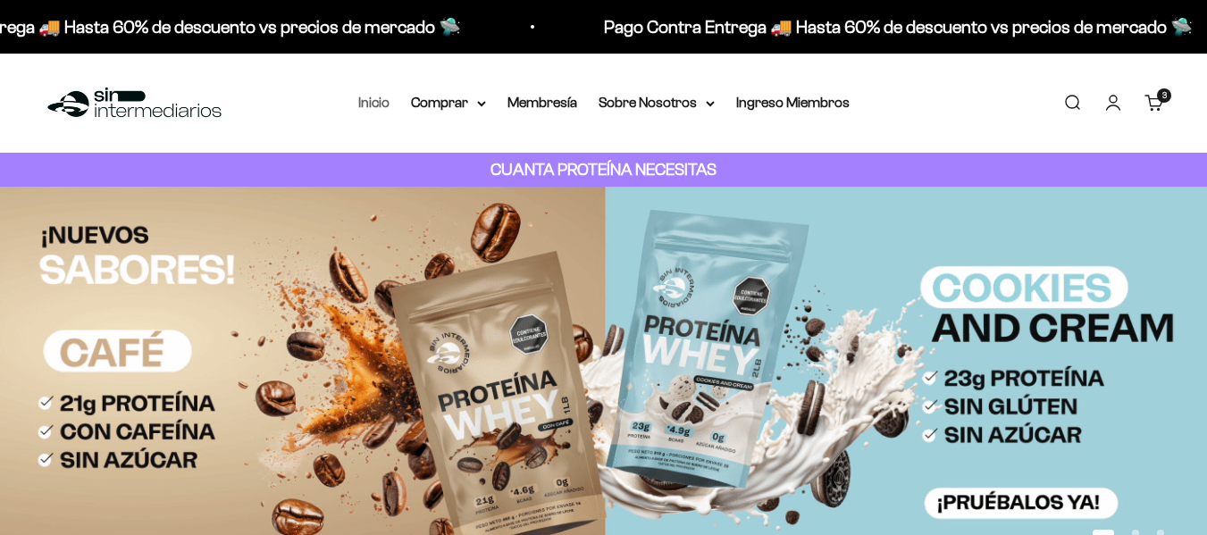
click at [382, 98] on link "Inicio" at bounding box center [373, 102] width 31 height 15
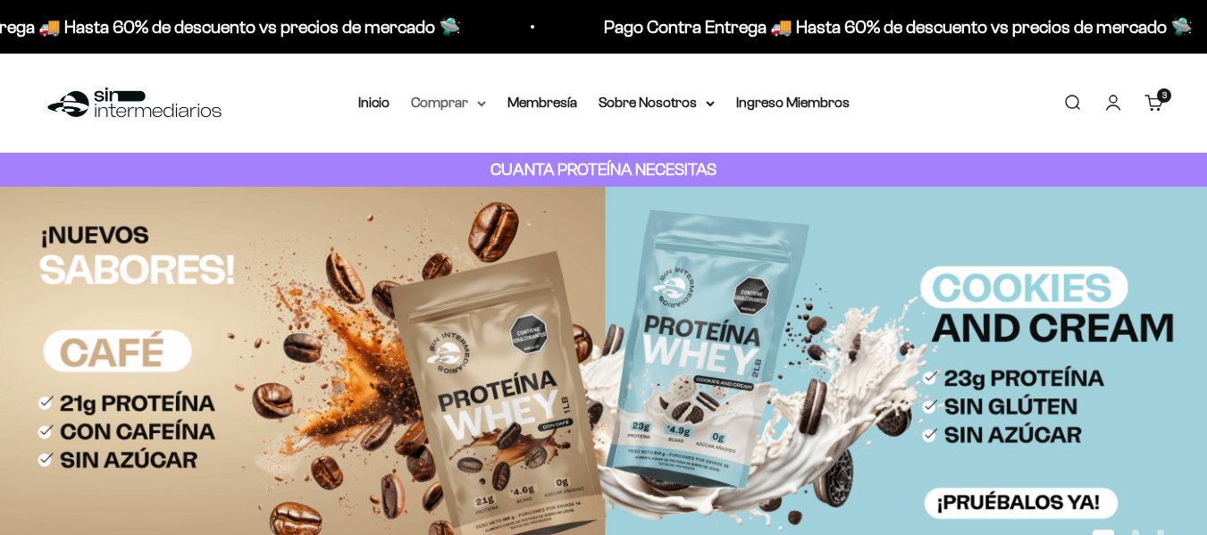
click at [459, 104] on summary "Comprar" at bounding box center [448, 102] width 75 height 23
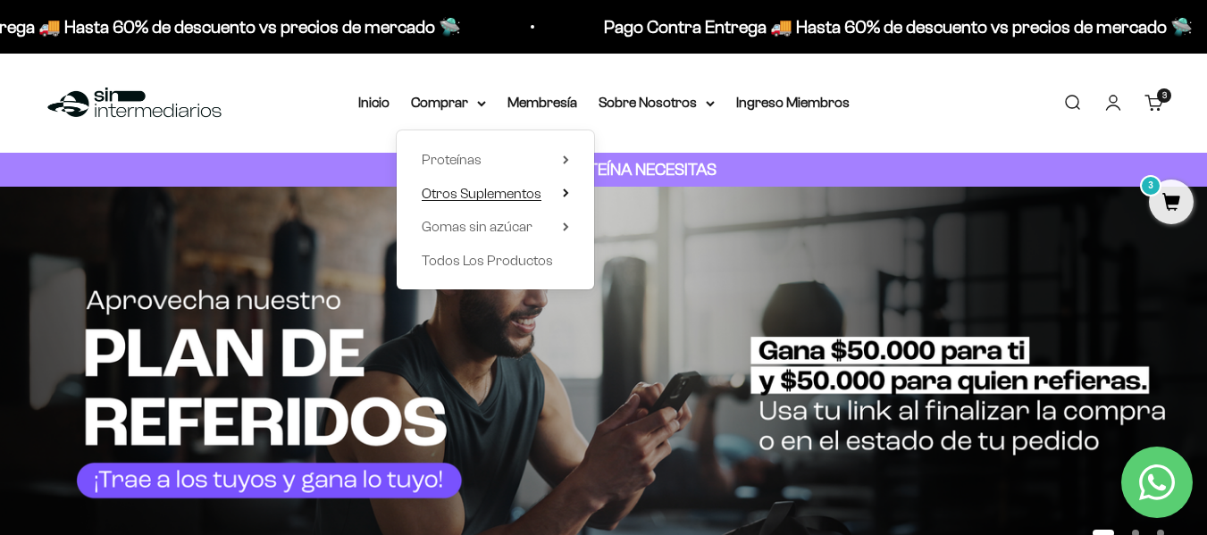
click at [475, 189] on span "Otros Suplementos" at bounding box center [482, 193] width 120 height 15
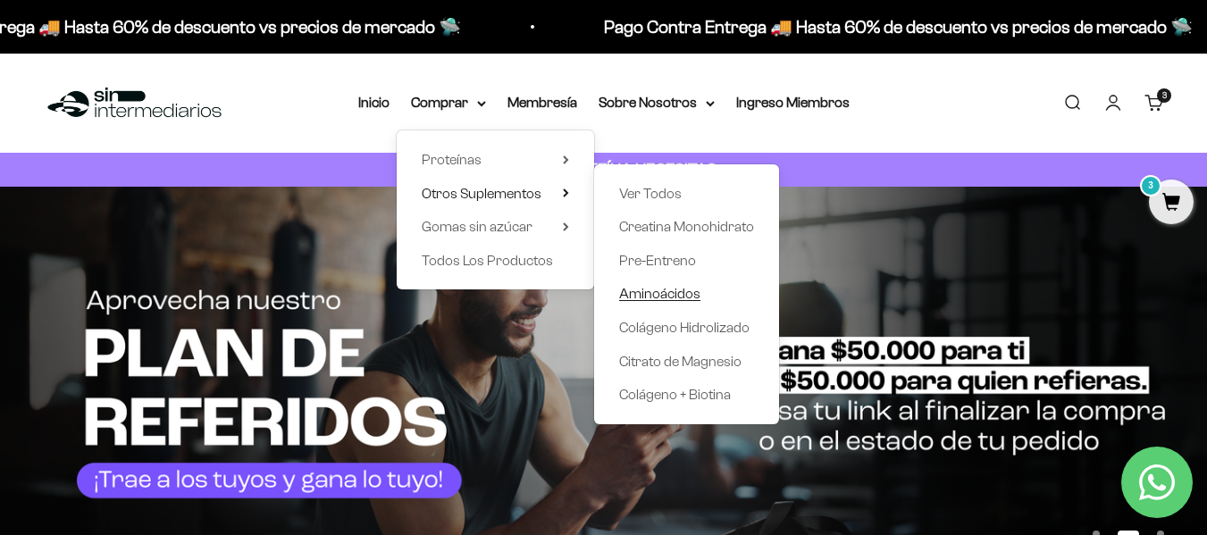
click at [672, 295] on span "Aminoácidos" at bounding box center [659, 293] width 81 height 15
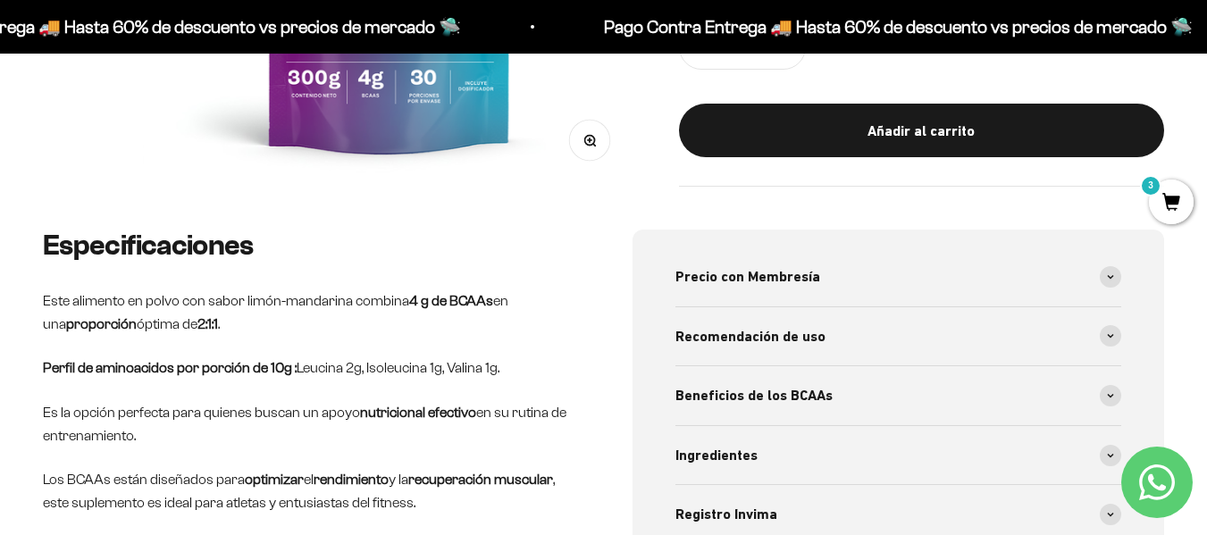
scroll to position [268, 0]
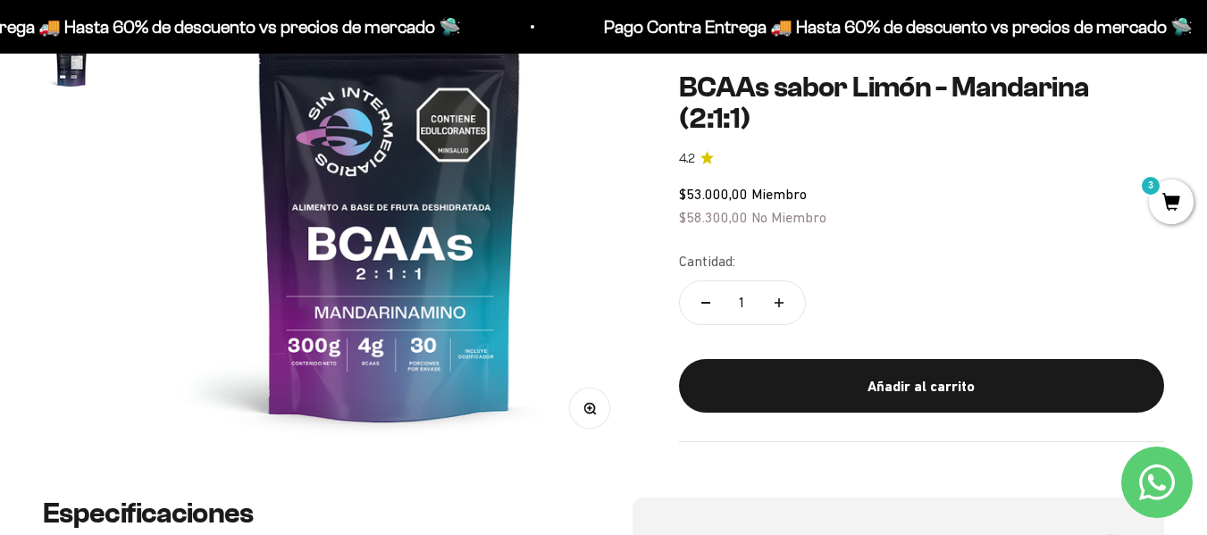
click at [381, 128] on img at bounding box center [389, 208] width 493 height 493
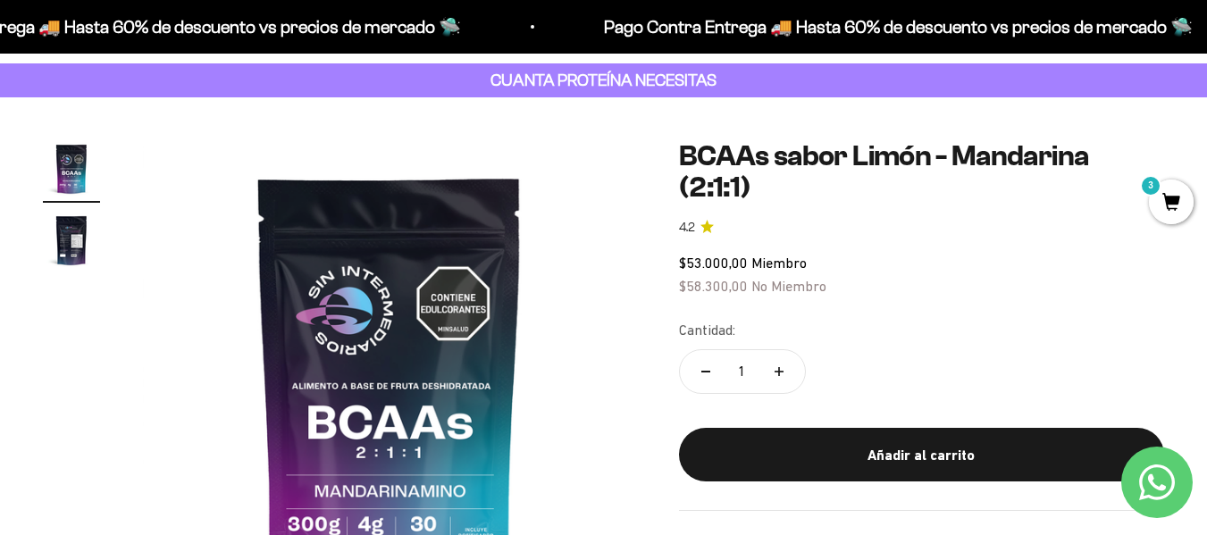
click at [53, 244] on img "Ir al artículo 2" at bounding box center [71, 240] width 57 height 57
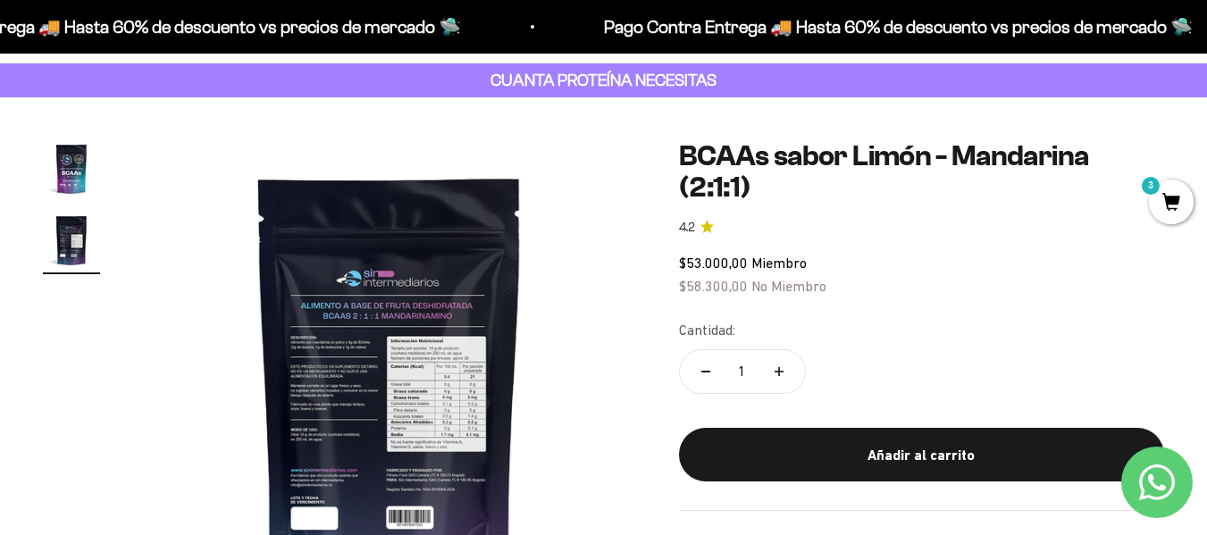
click at [429, 312] on img at bounding box center [389, 386] width 493 height 493
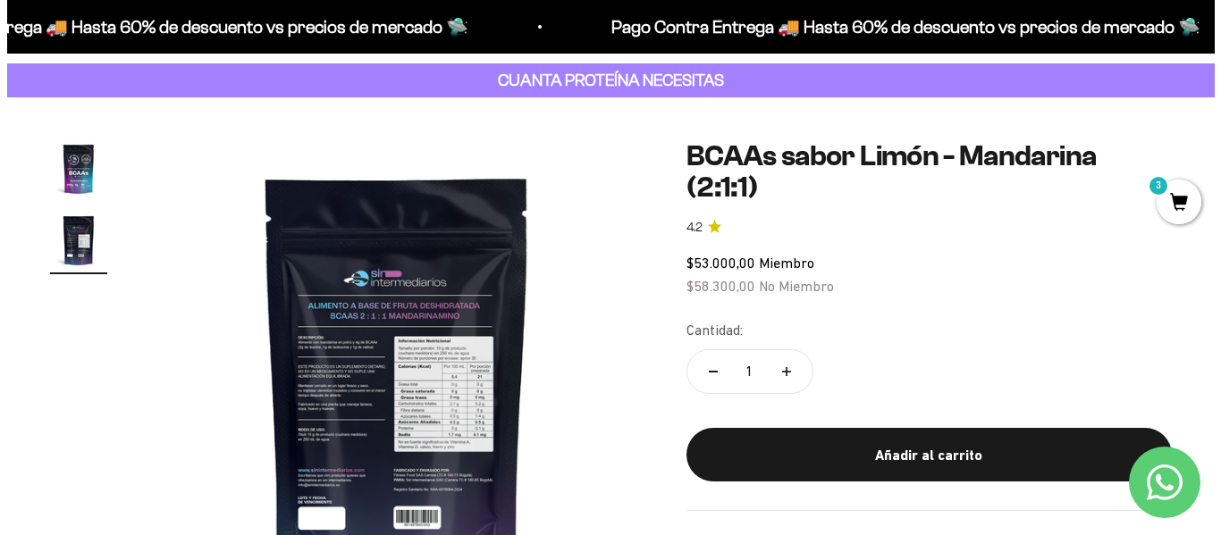
scroll to position [268, 0]
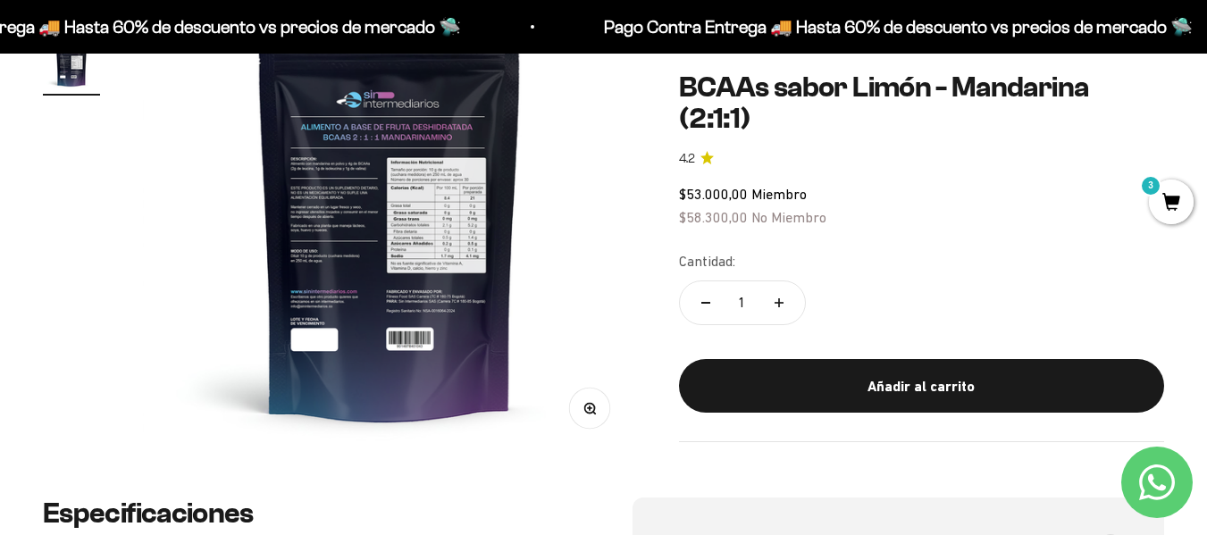
click at [596, 408] on button "Zoom" at bounding box center [589, 409] width 40 height 40
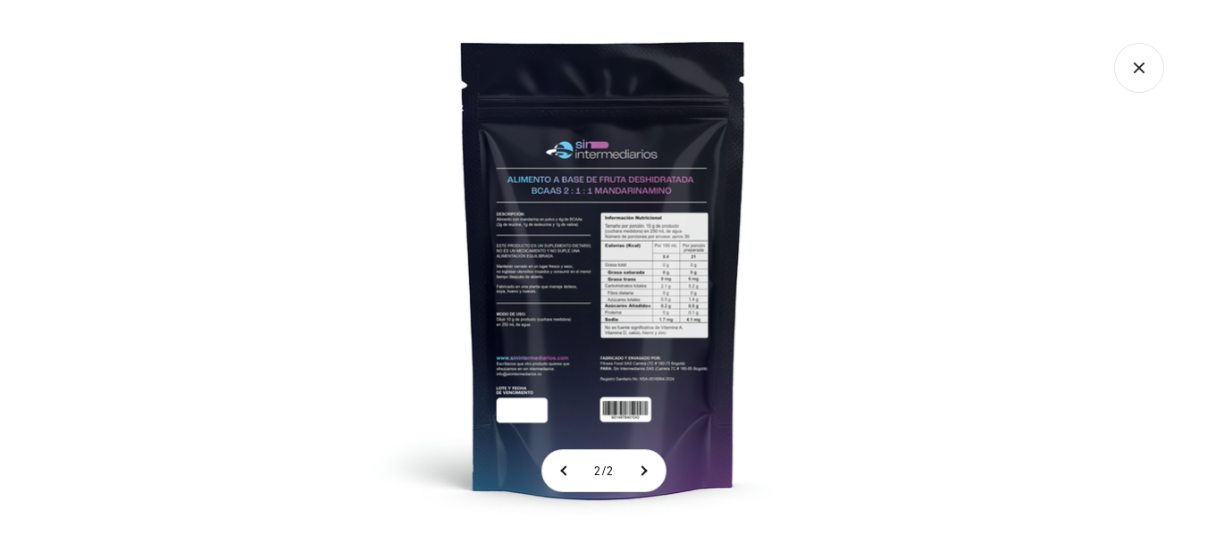
click at [498, 243] on img at bounding box center [603, 267] width 535 height 535
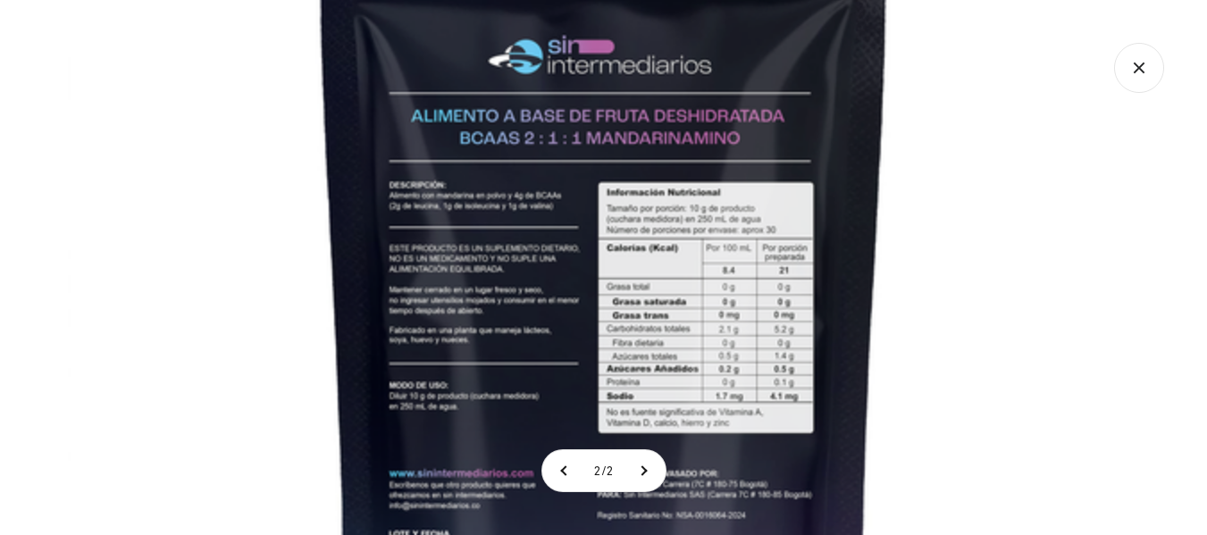
click at [1139, 44] on icon "Cerrar galería" at bounding box center [1140, 68] width 50 height 50
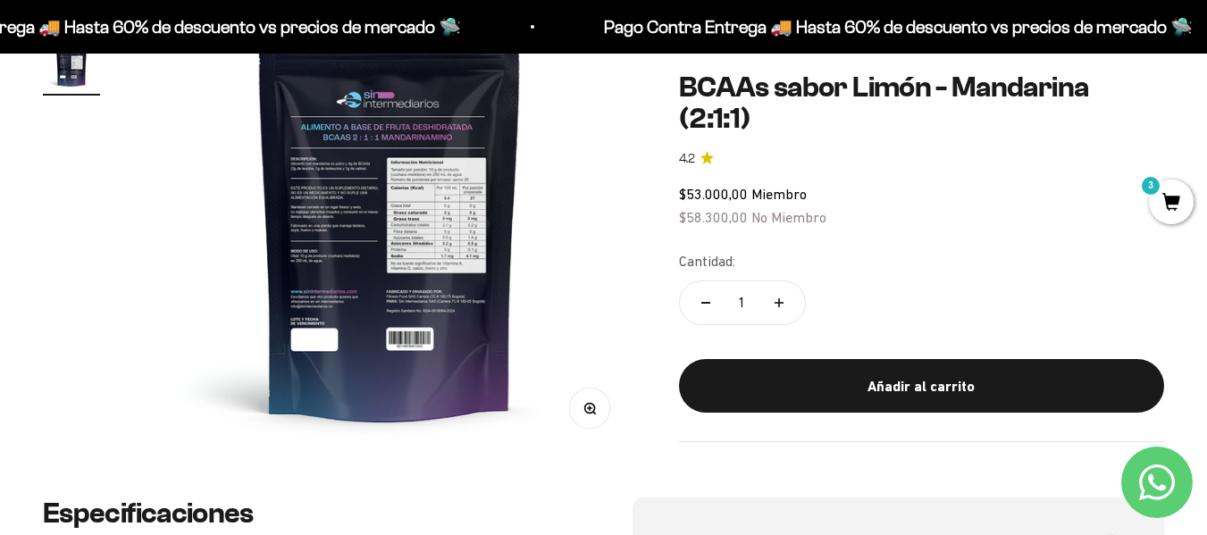
click at [1174, 200] on span "3" at bounding box center [1171, 202] width 45 height 45
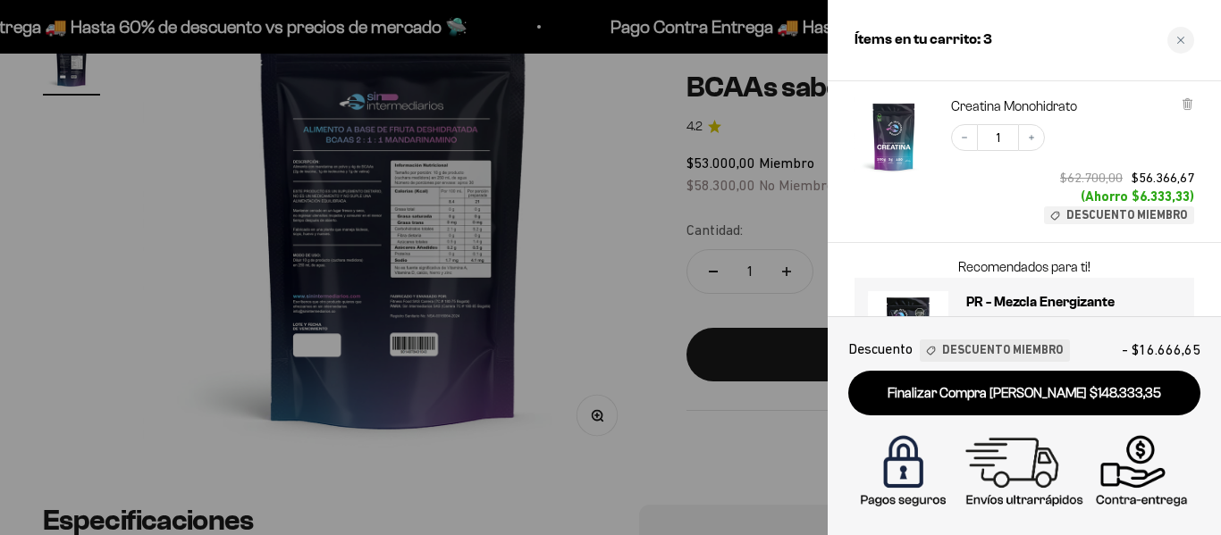
scroll to position [529, 0]
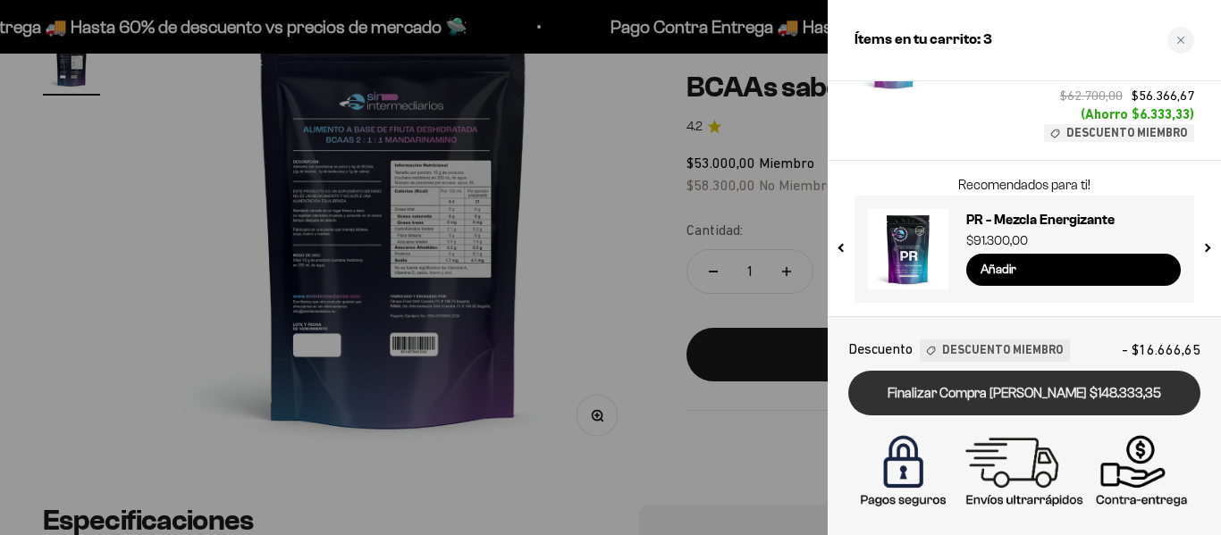
click at [1041, 389] on link "Finalizar Compra [PERSON_NAME] $148.333,35" at bounding box center [1024, 394] width 352 height 46
